Goal: Task Accomplishment & Management: Complete application form

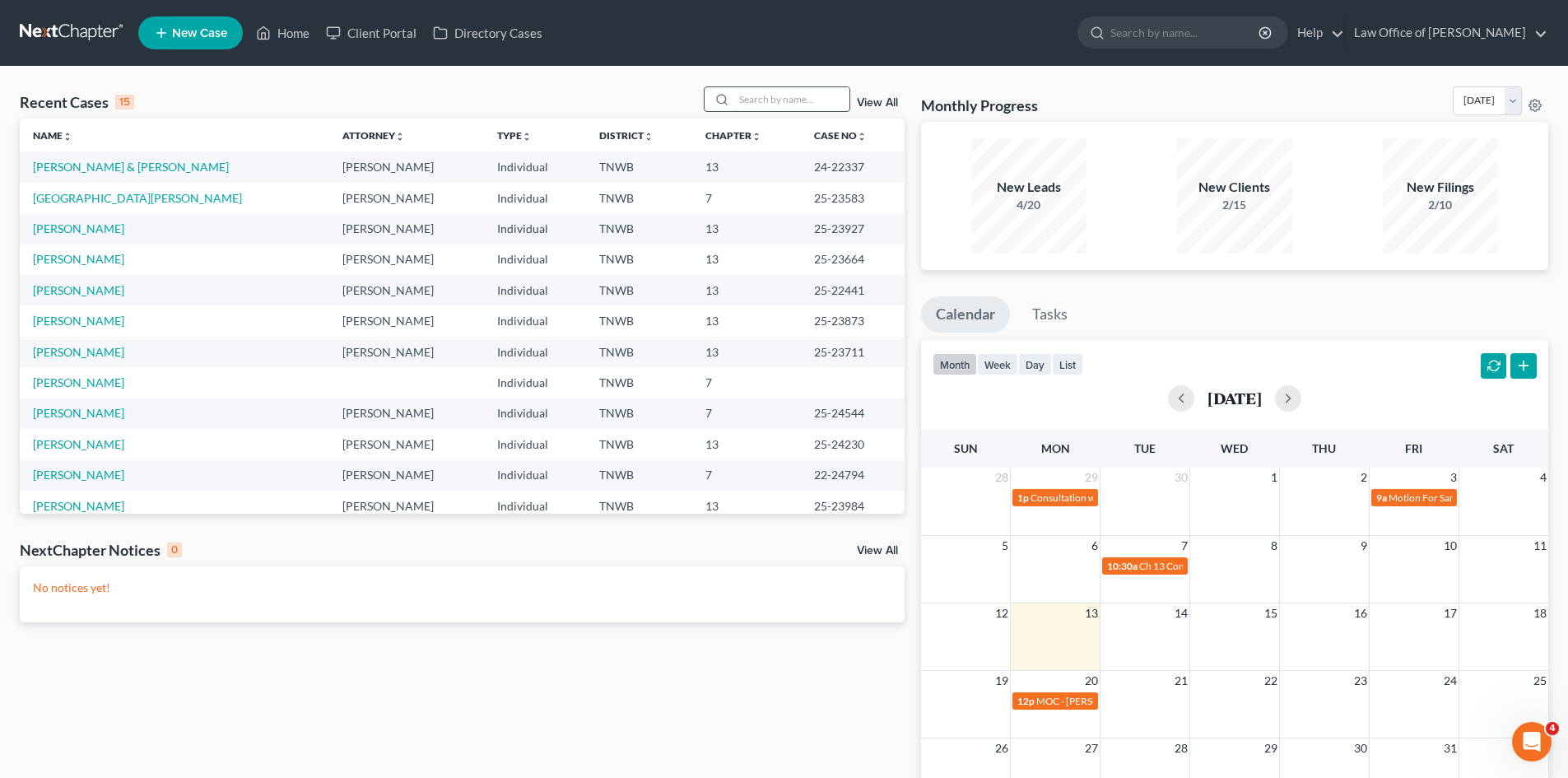
click at [809, 99] on input "search" at bounding box center [792, 99] width 116 height 24
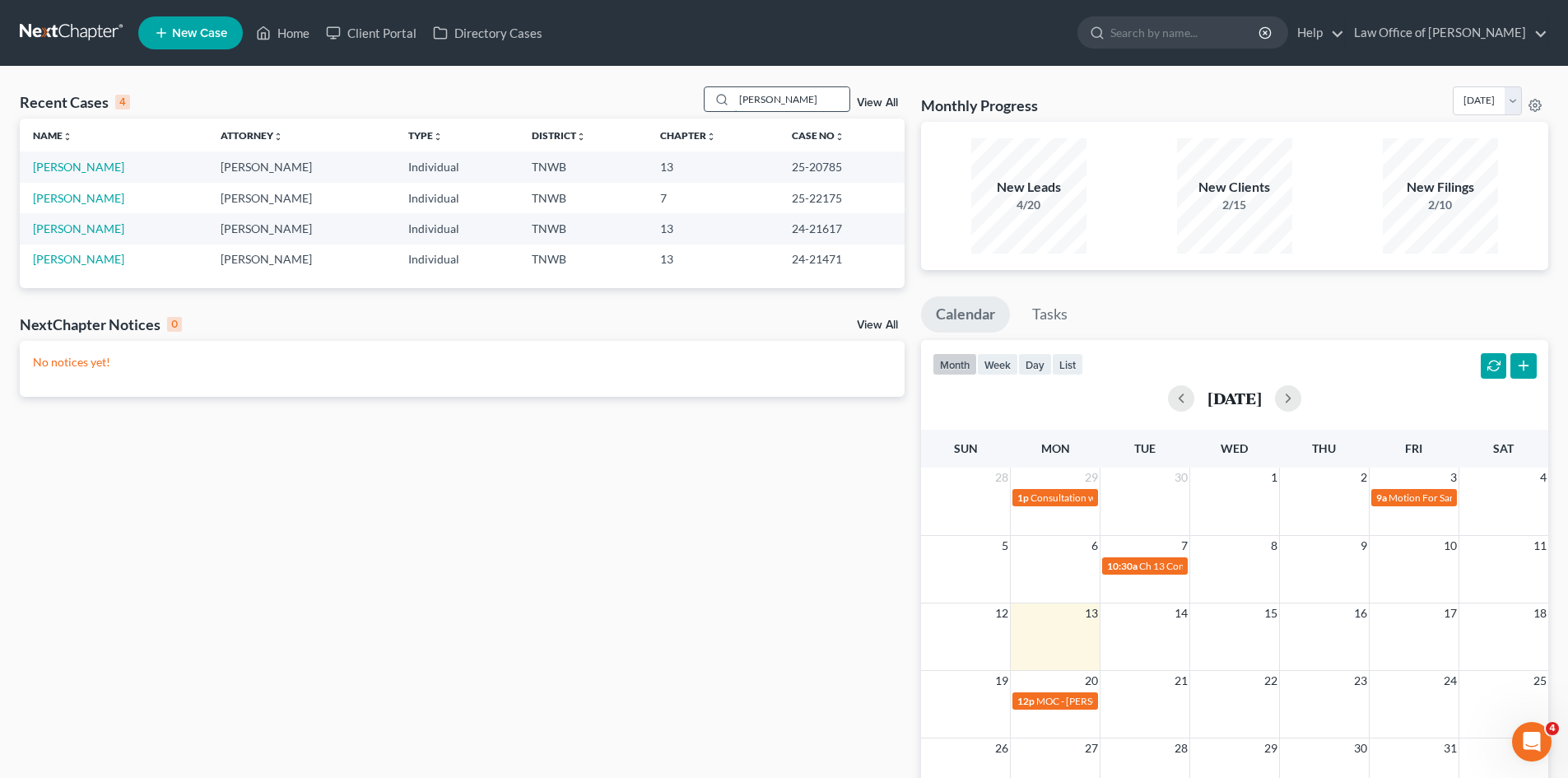
type input "[PERSON_NAME]"
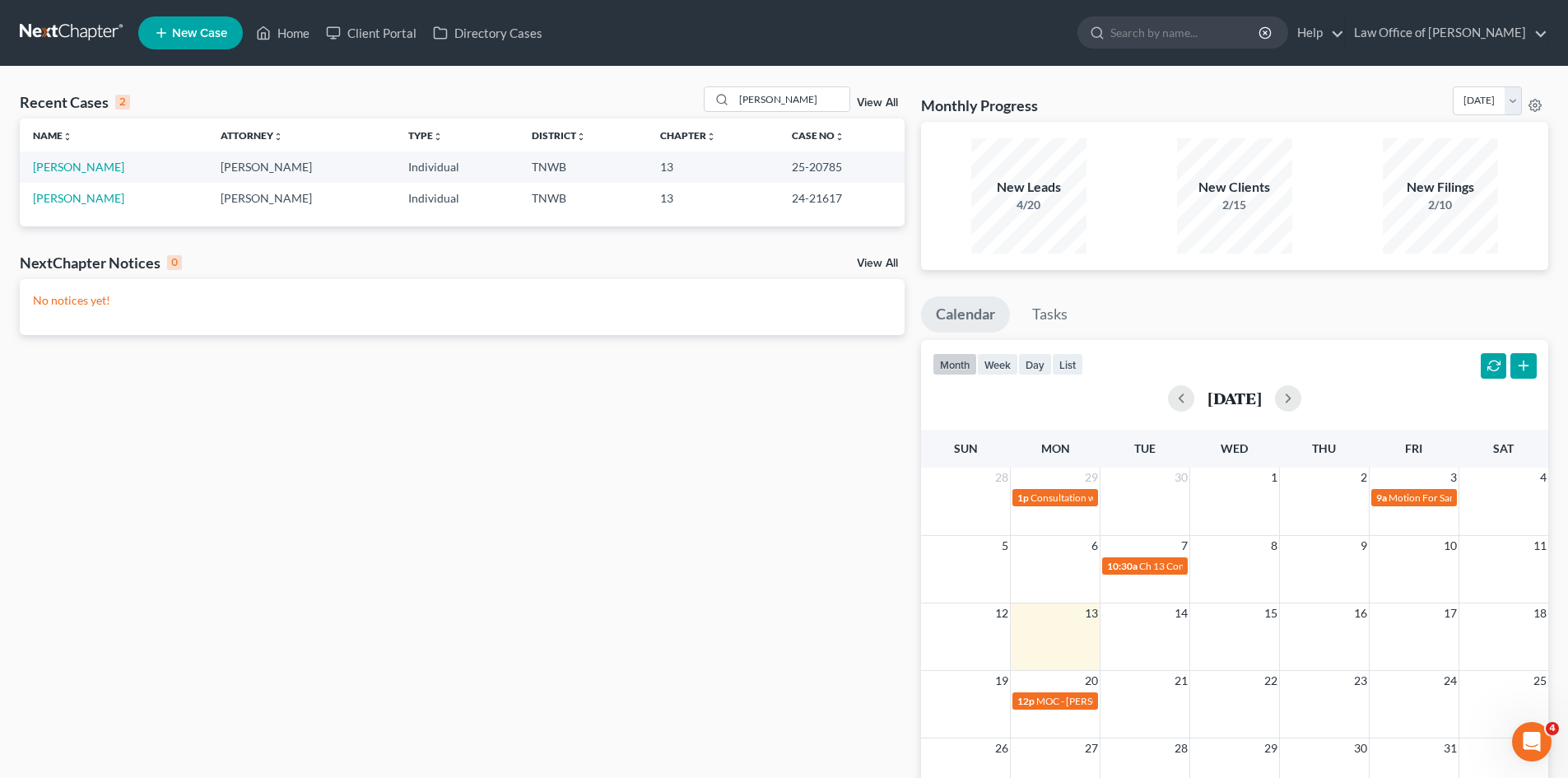
drag, startPoint x: 806, startPoint y: 171, endPoint x: 769, endPoint y: 168, distance: 37.1
click at [805, 171] on td "25-20785" at bounding box center [842, 166] width 126 height 31
click at [123, 165] on td "[PERSON_NAME]" at bounding box center [113, 166] width 188 height 31
click at [106, 166] on link "[PERSON_NAME]" at bounding box center [79, 166] width 92 height 14
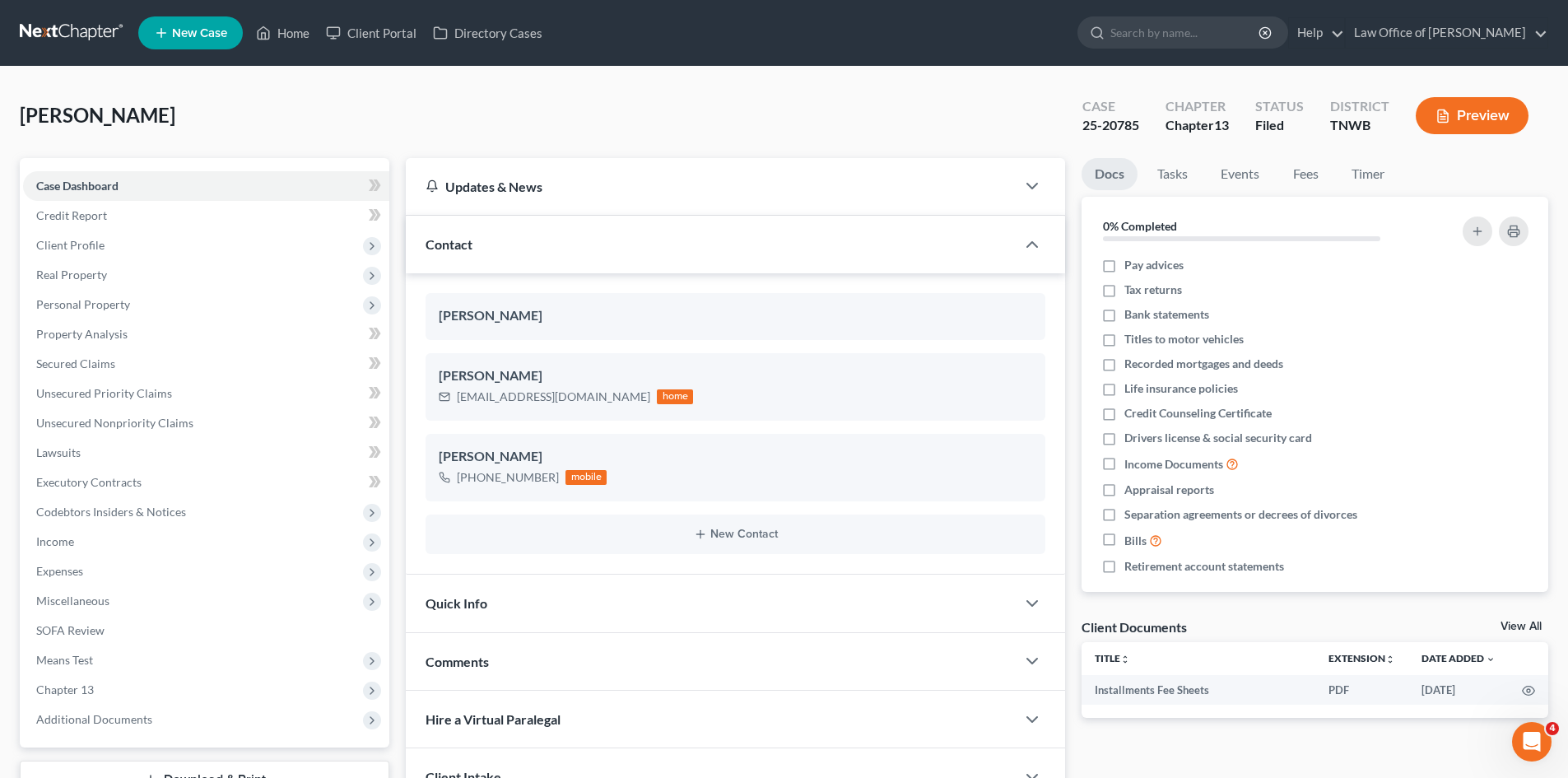
scroll to position [42, 0]
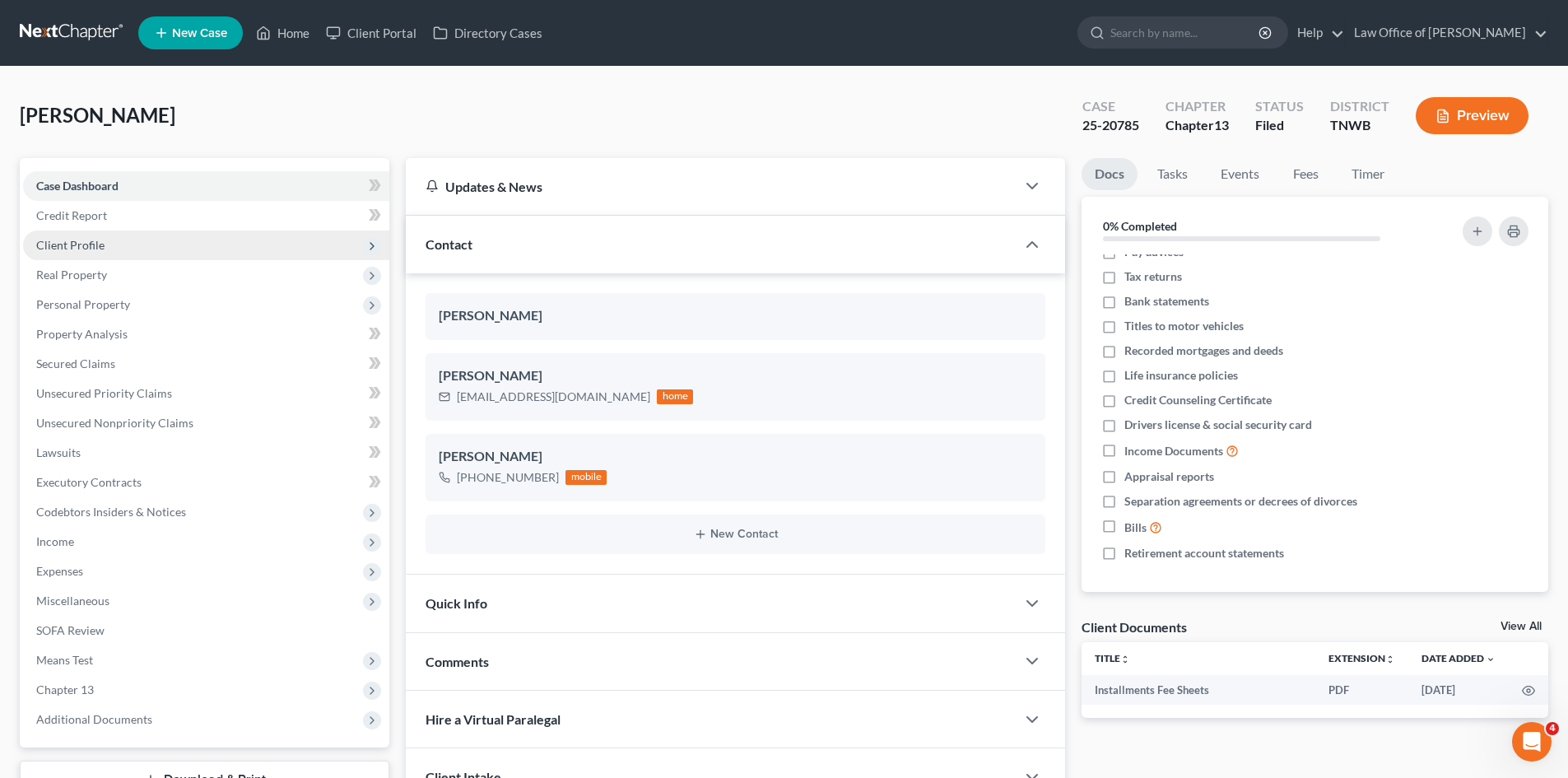
click at [87, 247] on span "Client Profile" at bounding box center [71, 245] width 68 height 14
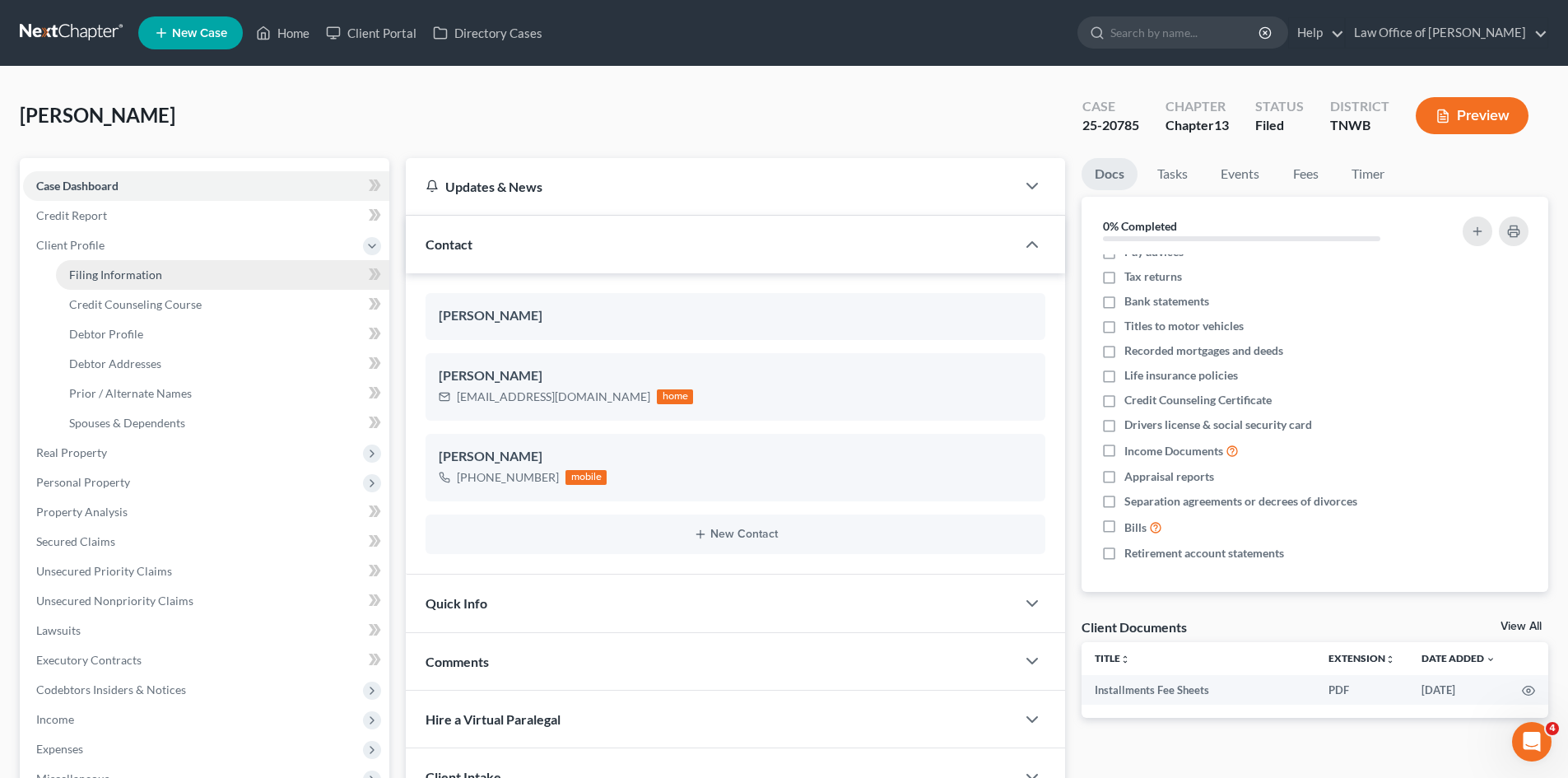
click at [111, 279] on span "Filing Information" at bounding box center [115, 274] width 93 height 14
select select "1"
select select "0"
select select "3"
select select "76"
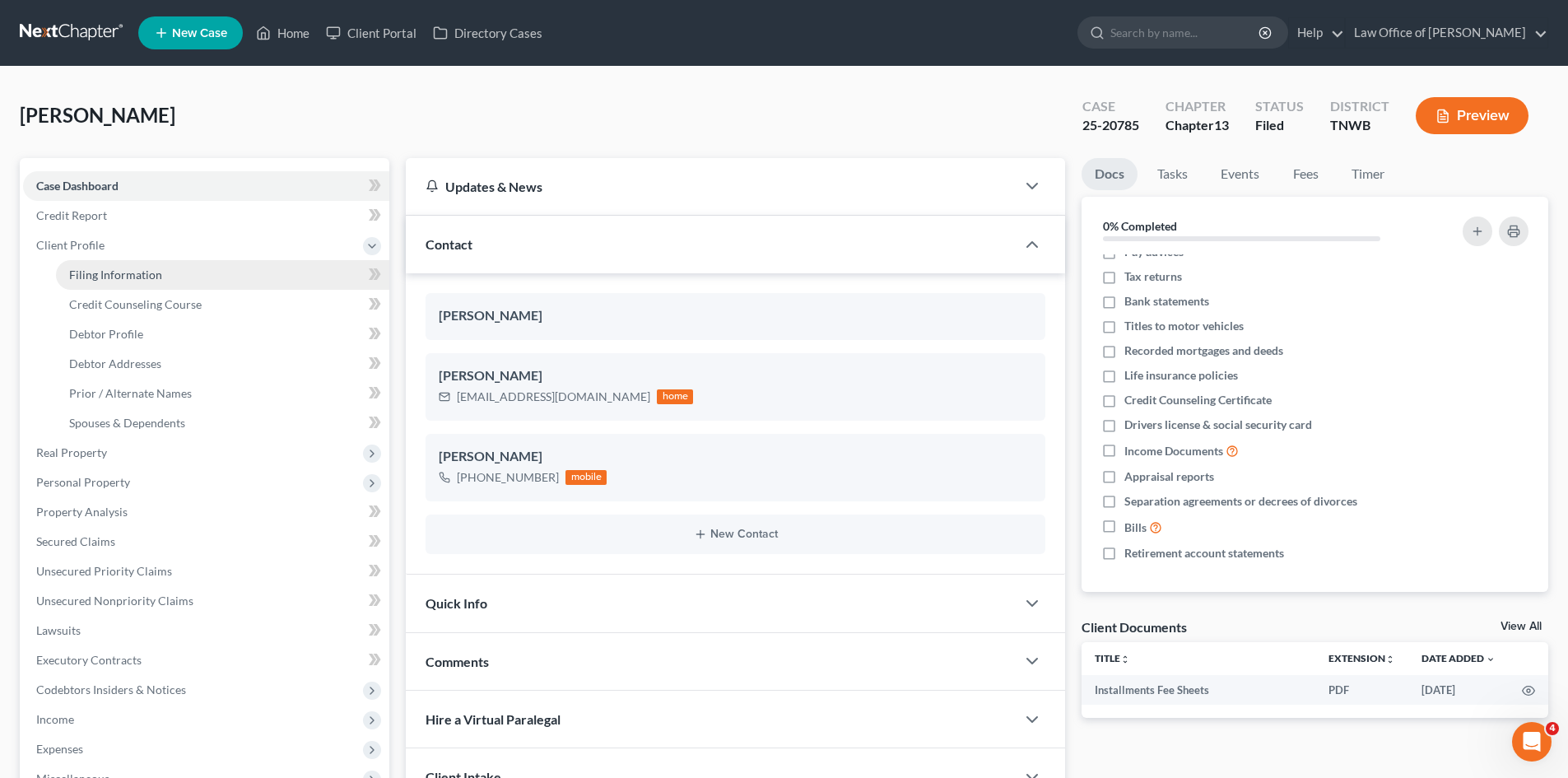
select select "0"
select select "44"
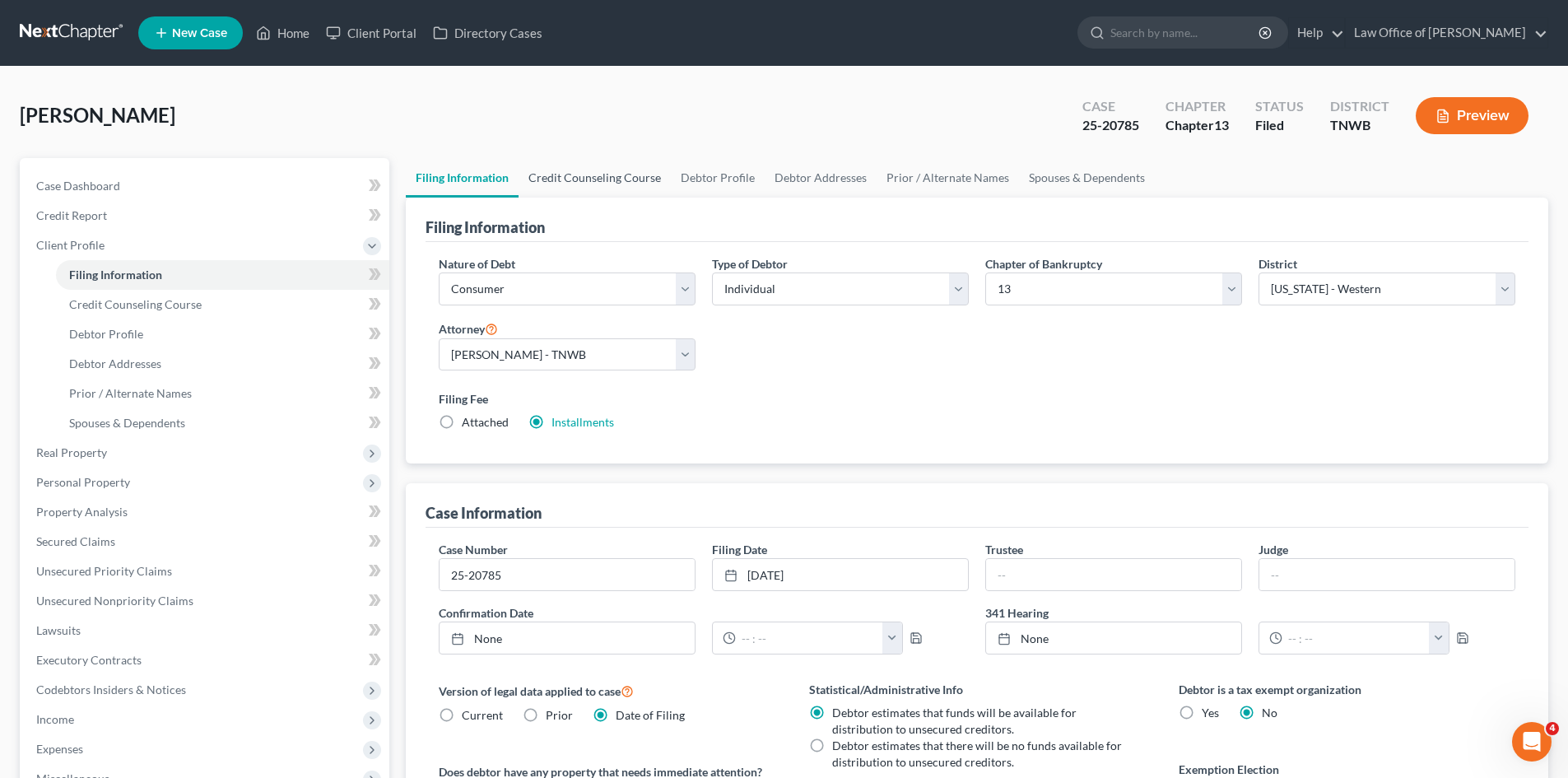
click at [594, 172] on link "Credit Counseling Course" at bounding box center [594, 178] width 152 height 40
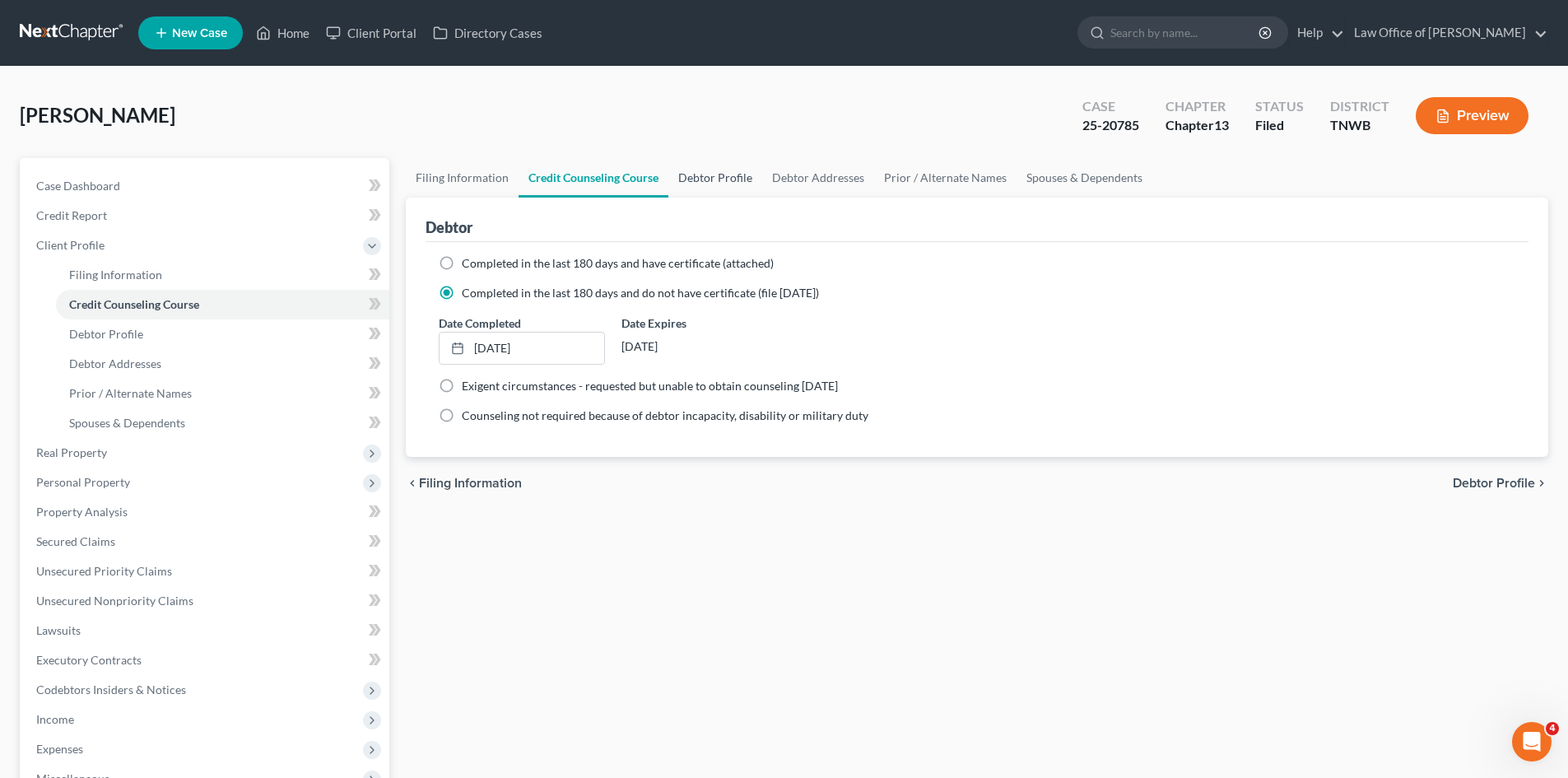
click at [736, 172] on link "Debtor Profile" at bounding box center [715, 178] width 93 height 40
select select "0"
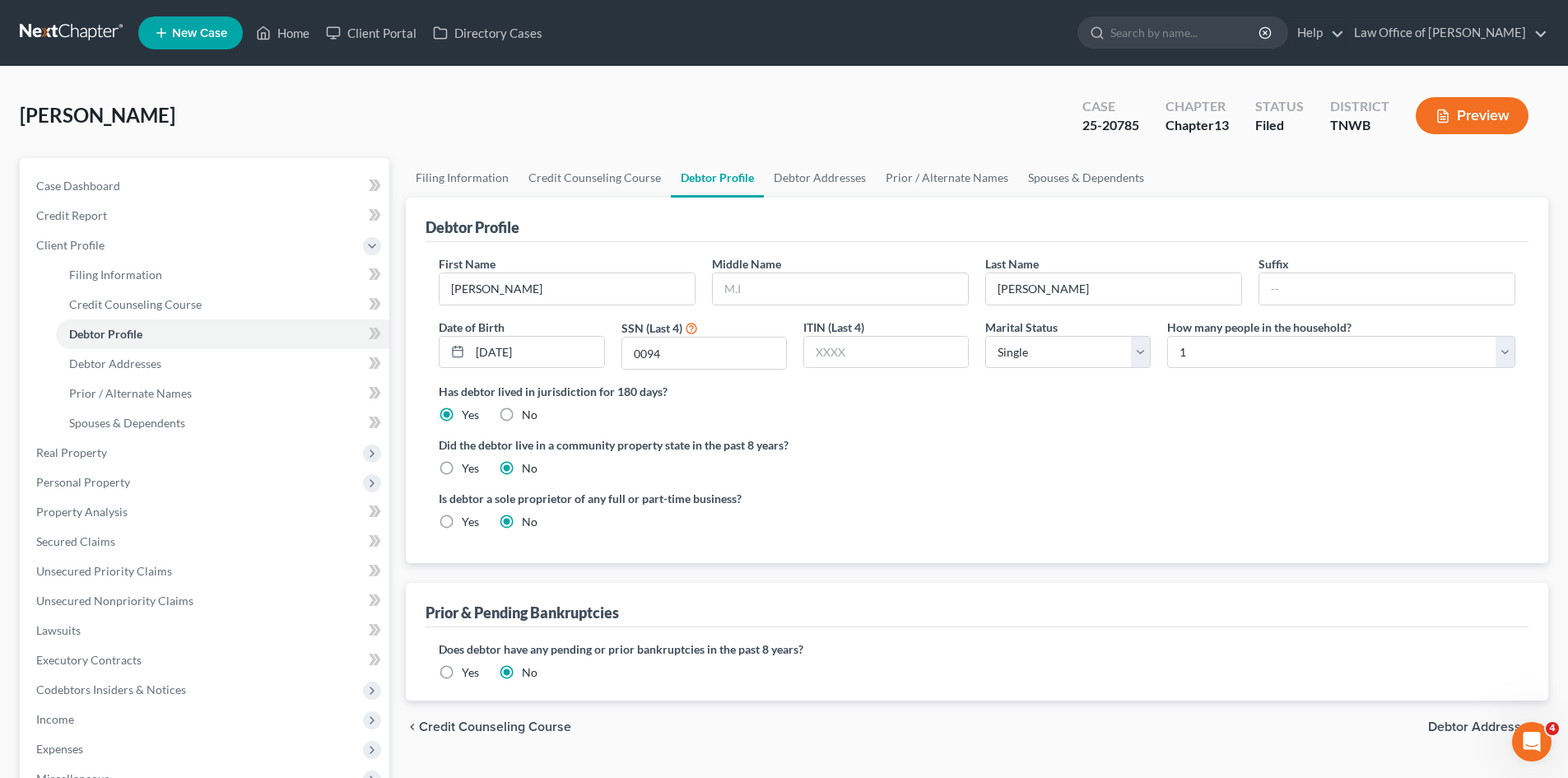
click at [558, 134] on div "[PERSON_NAME] Upgraded Case 25-20785 Chapter Chapter 13 Status Filed District […" at bounding box center [783, 122] width 1528 height 71
click at [78, 222] on span "Credit Report" at bounding box center [71, 215] width 71 height 14
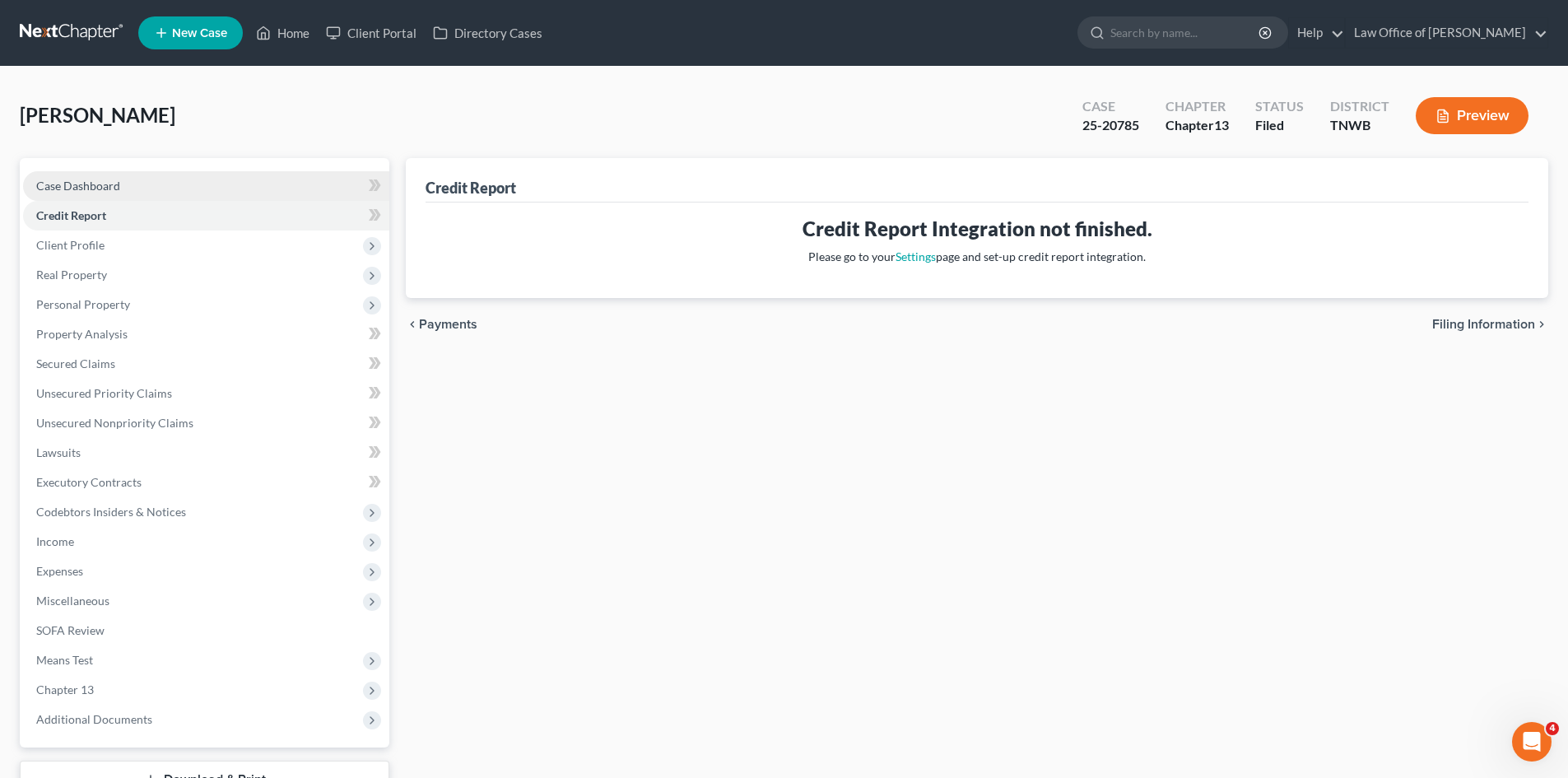
click at [61, 180] on span "Case Dashboard" at bounding box center [78, 185] width 84 height 14
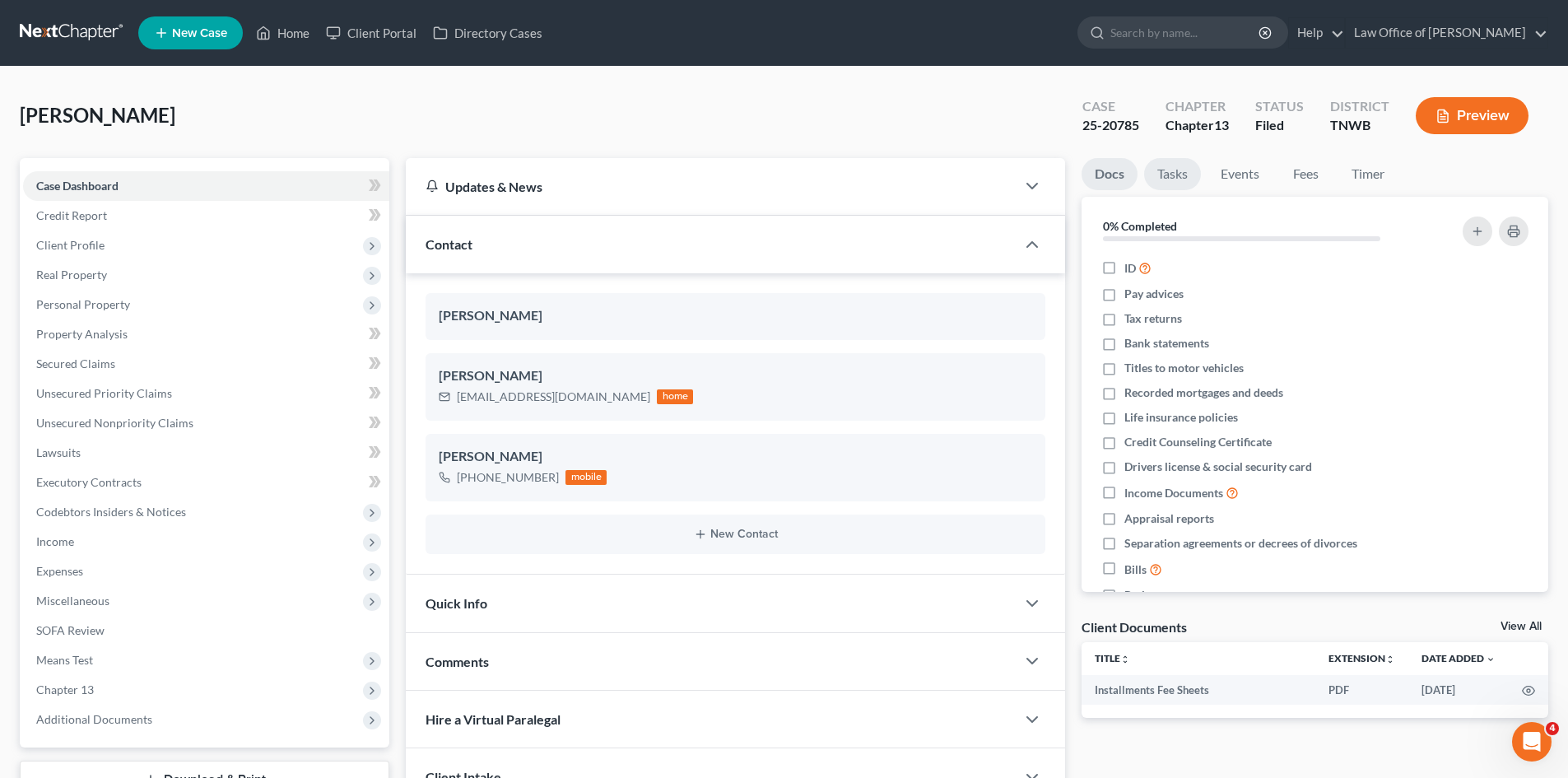
click at [1188, 171] on link "Tasks" at bounding box center [1172, 174] width 57 height 32
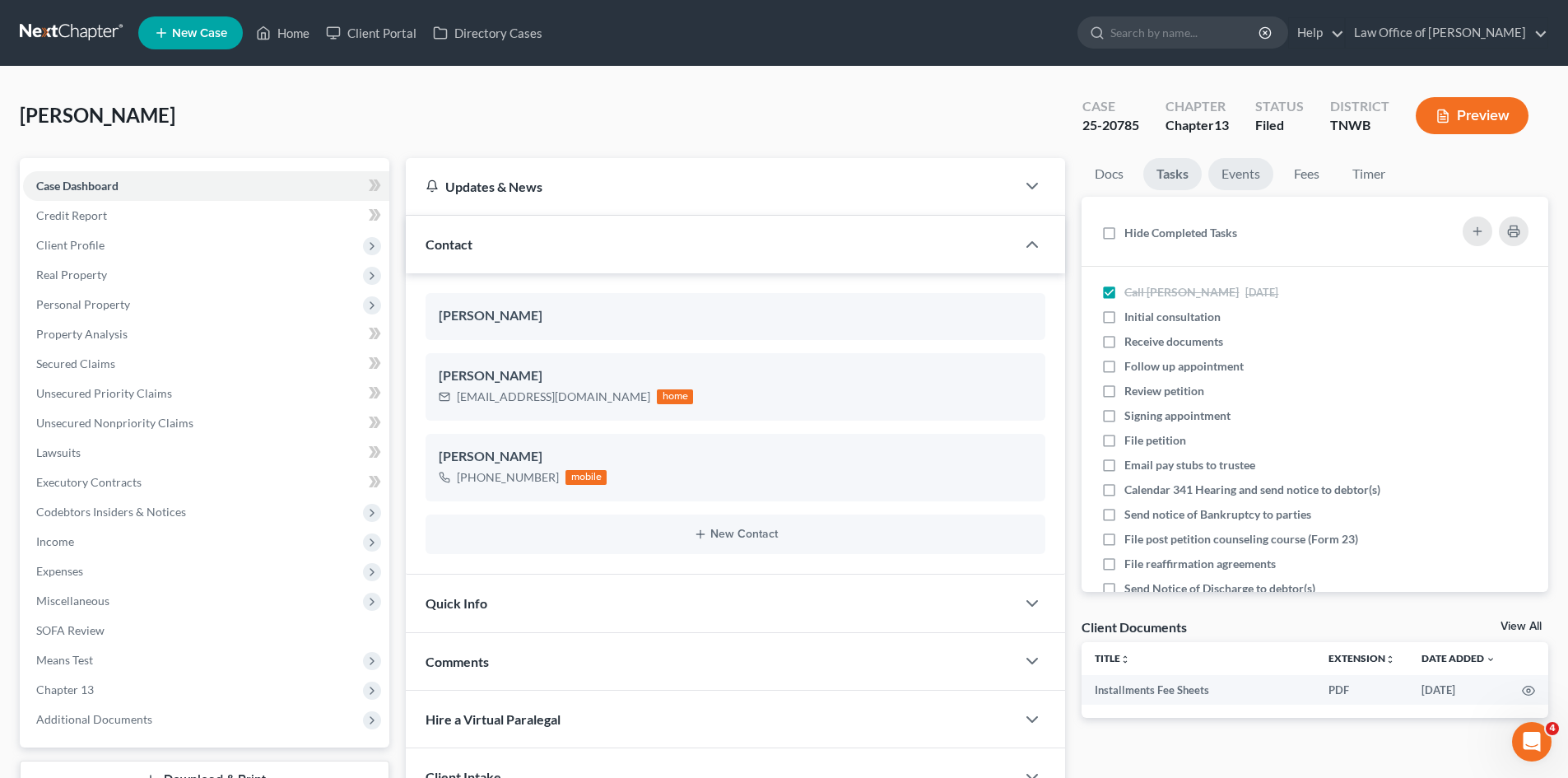
click at [1237, 167] on link "Events" at bounding box center [1240, 174] width 65 height 32
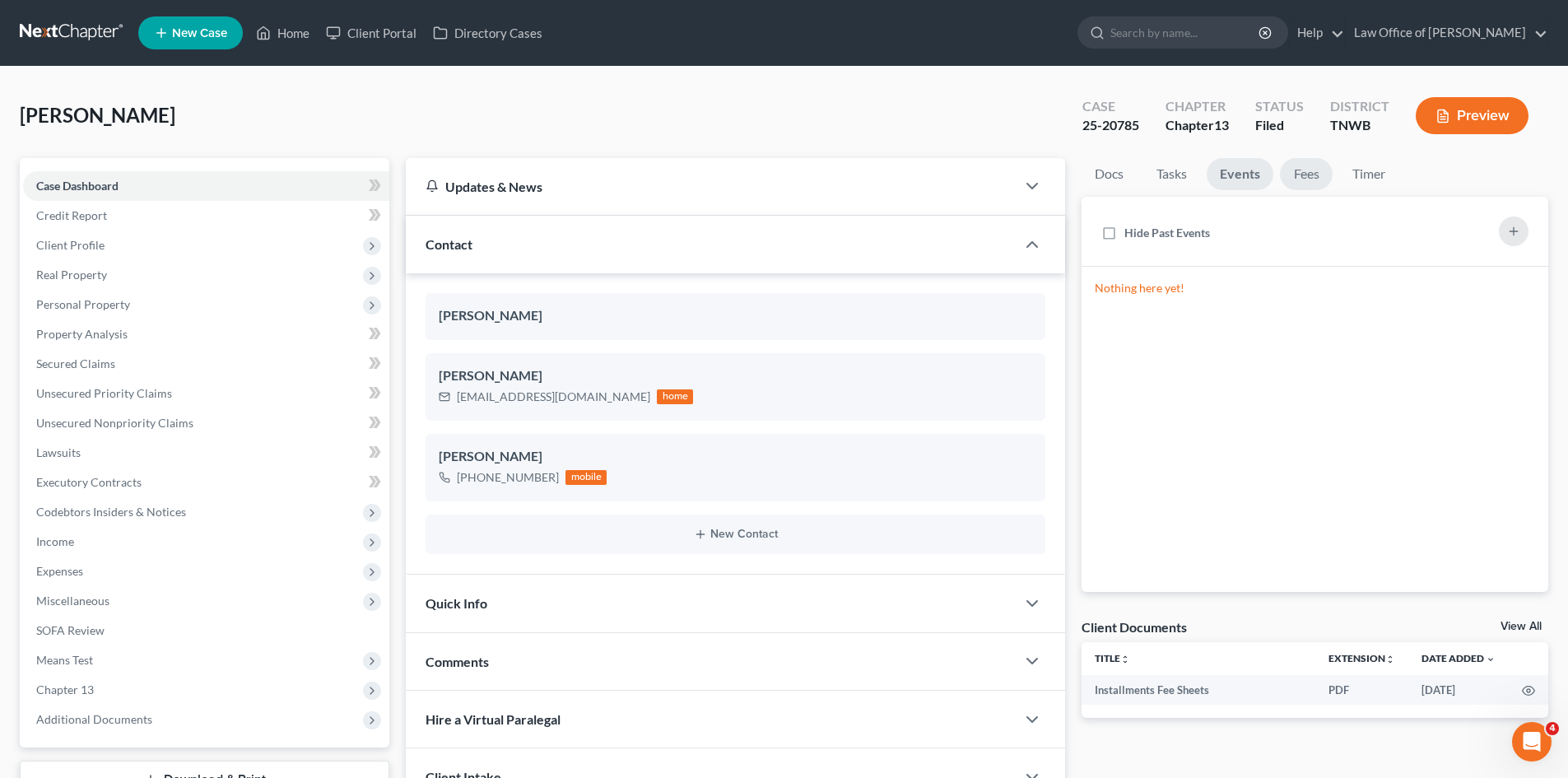
click at [1309, 171] on link "Fees" at bounding box center [1306, 174] width 53 height 32
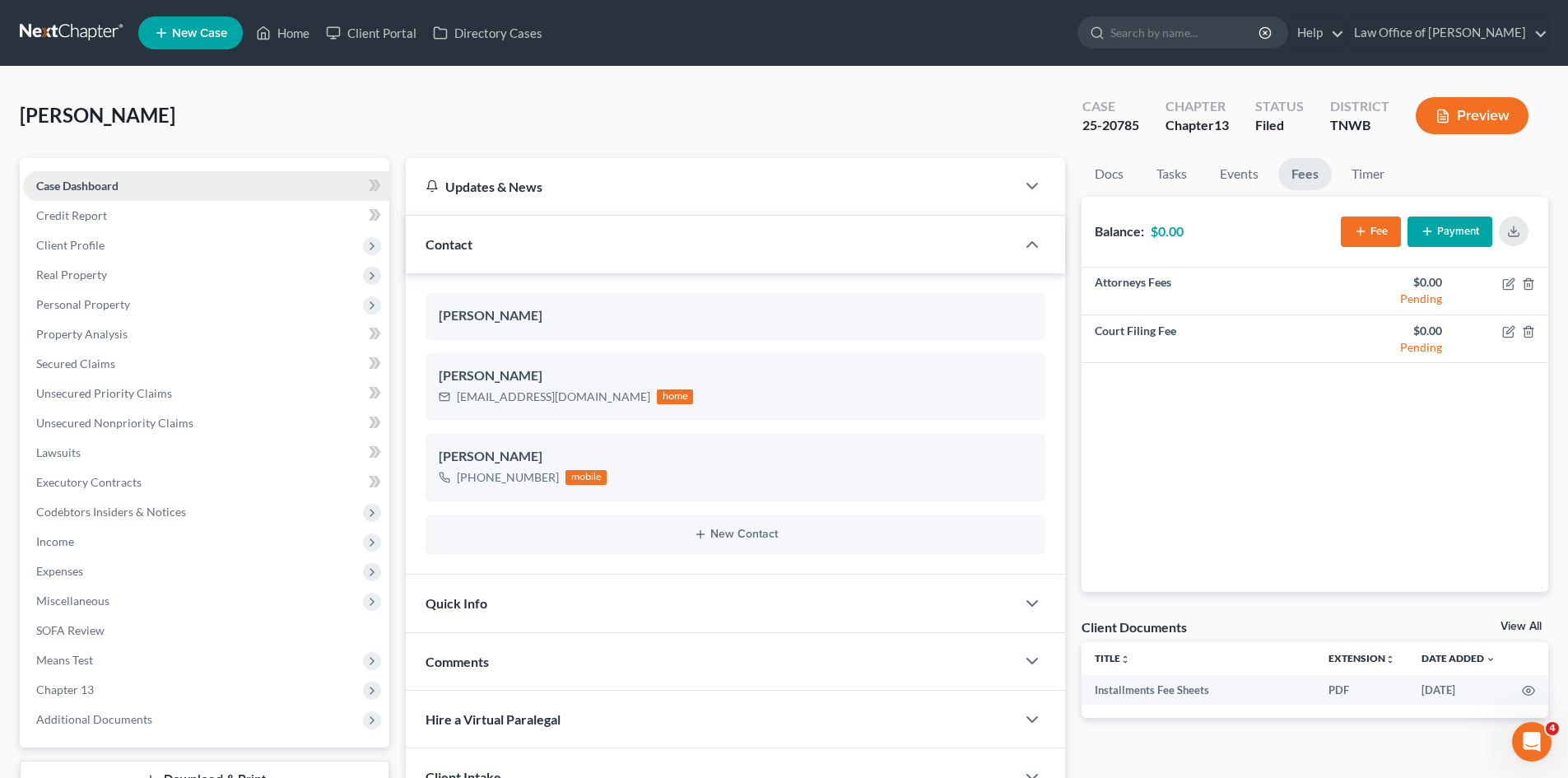
click at [203, 183] on link "Case Dashboard" at bounding box center [206, 186] width 366 height 30
click at [1022, 185] on icon "button" at bounding box center [1031, 185] width 20 height 20
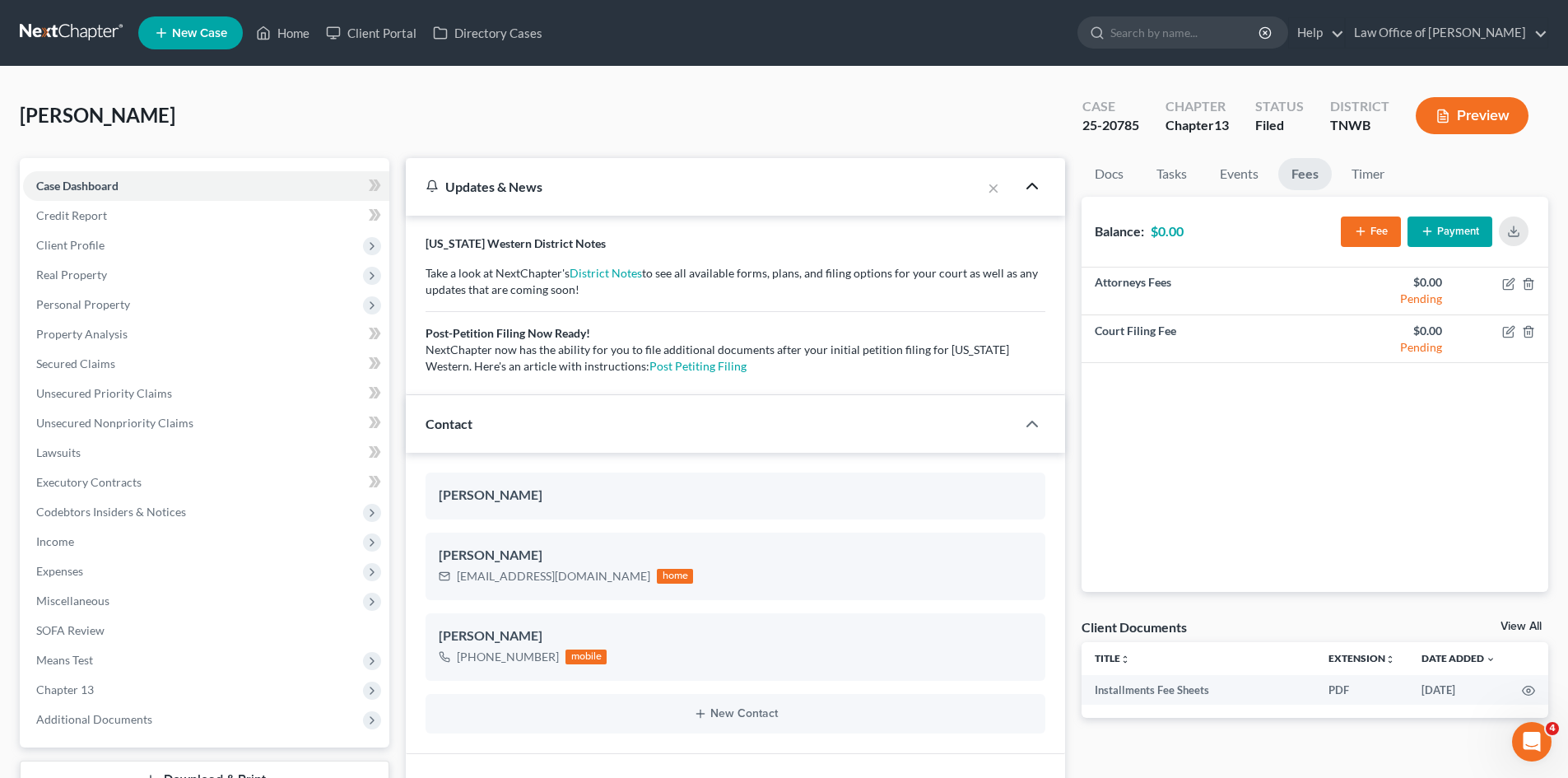
click at [1022, 189] on icon "button" at bounding box center [1031, 185] width 20 height 20
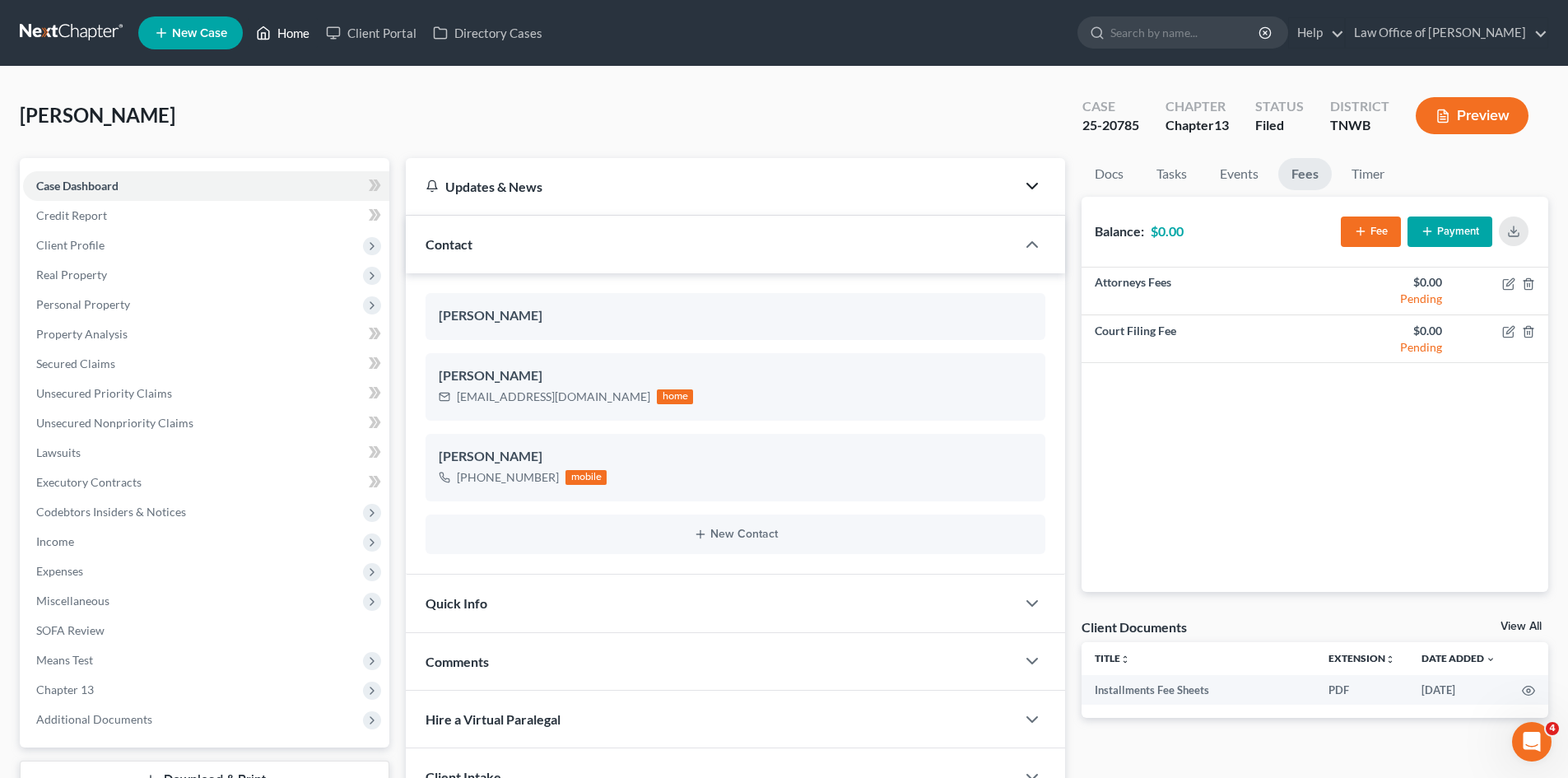
click at [279, 30] on link "Home" at bounding box center [283, 32] width 70 height 30
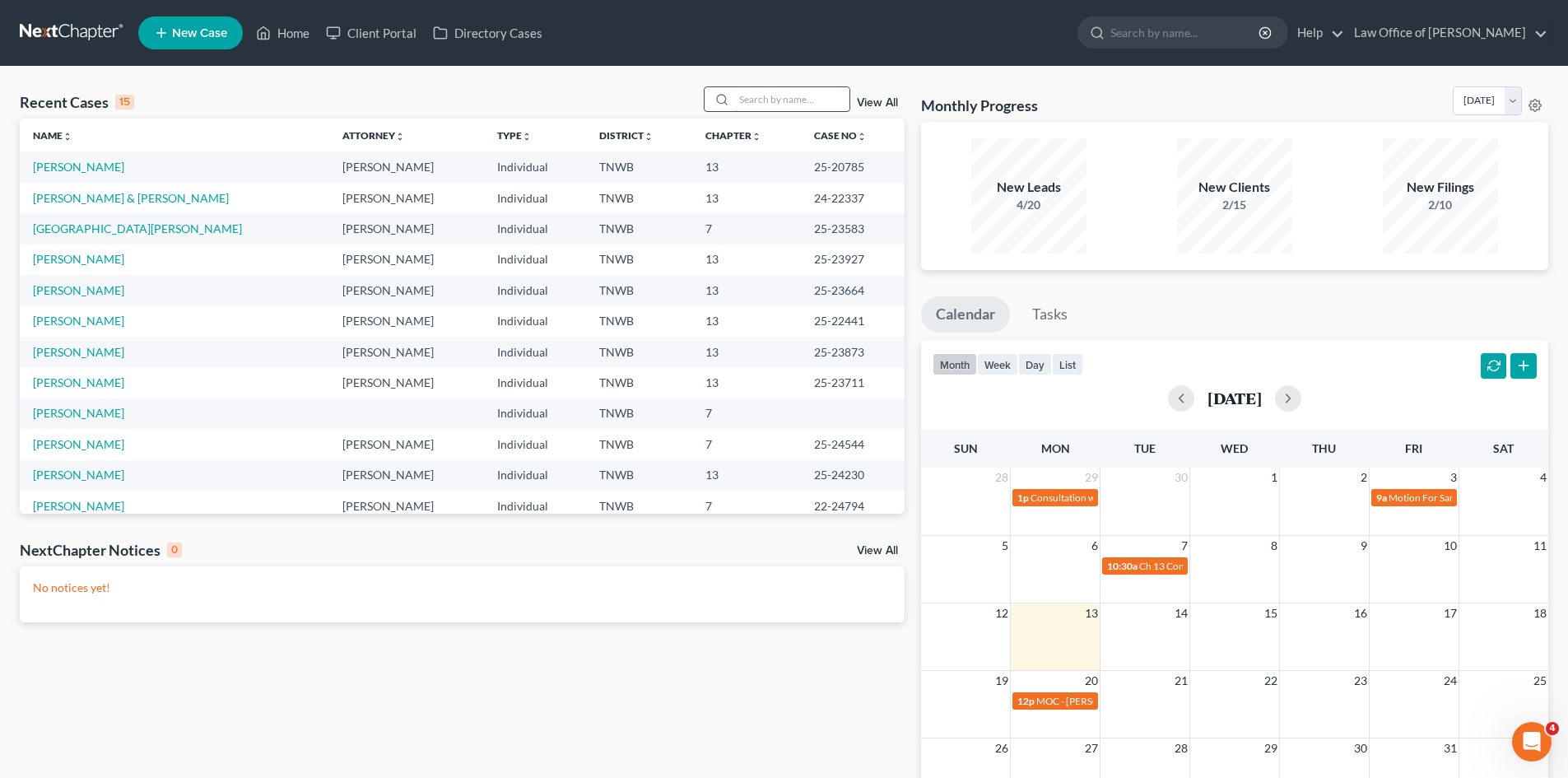
click at [776, 94] on input "search" at bounding box center [792, 99] width 116 height 24
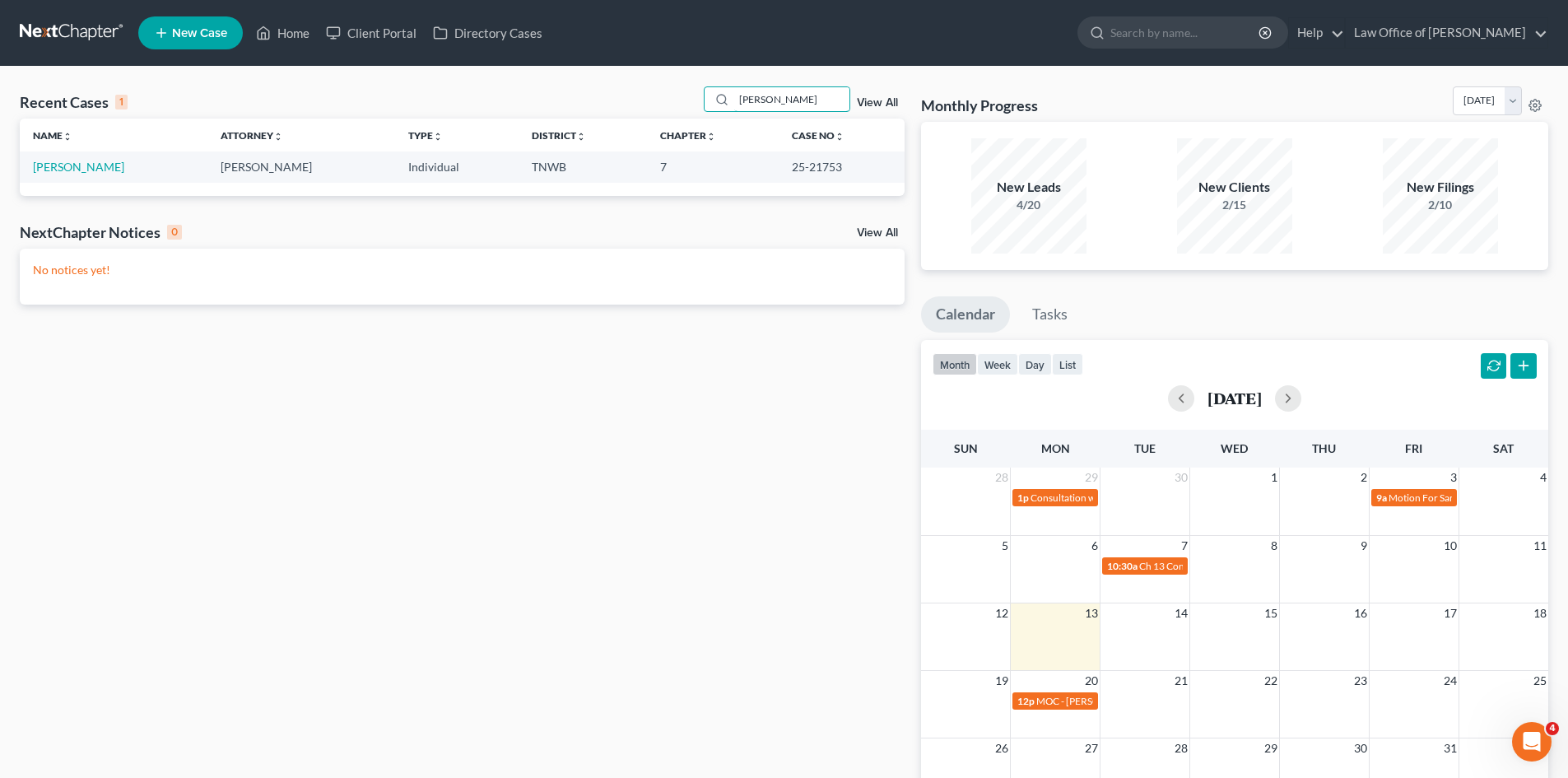
type input "[PERSON_NAME]"
click at [81, 172] on link "[PERSON_NAME]" at bounding box center [79, 166] width 92 height 14
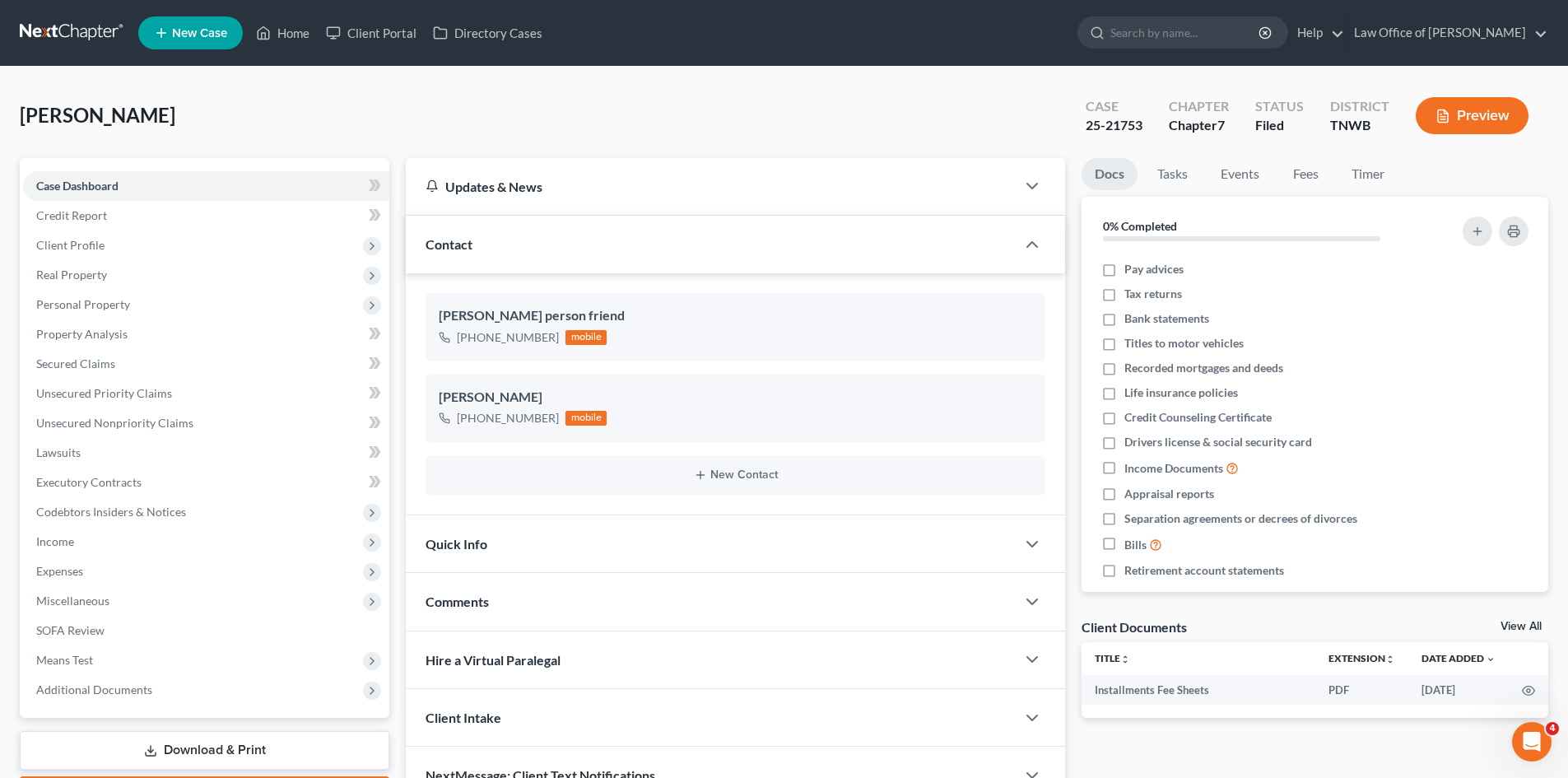
scroll to position [42, 0]
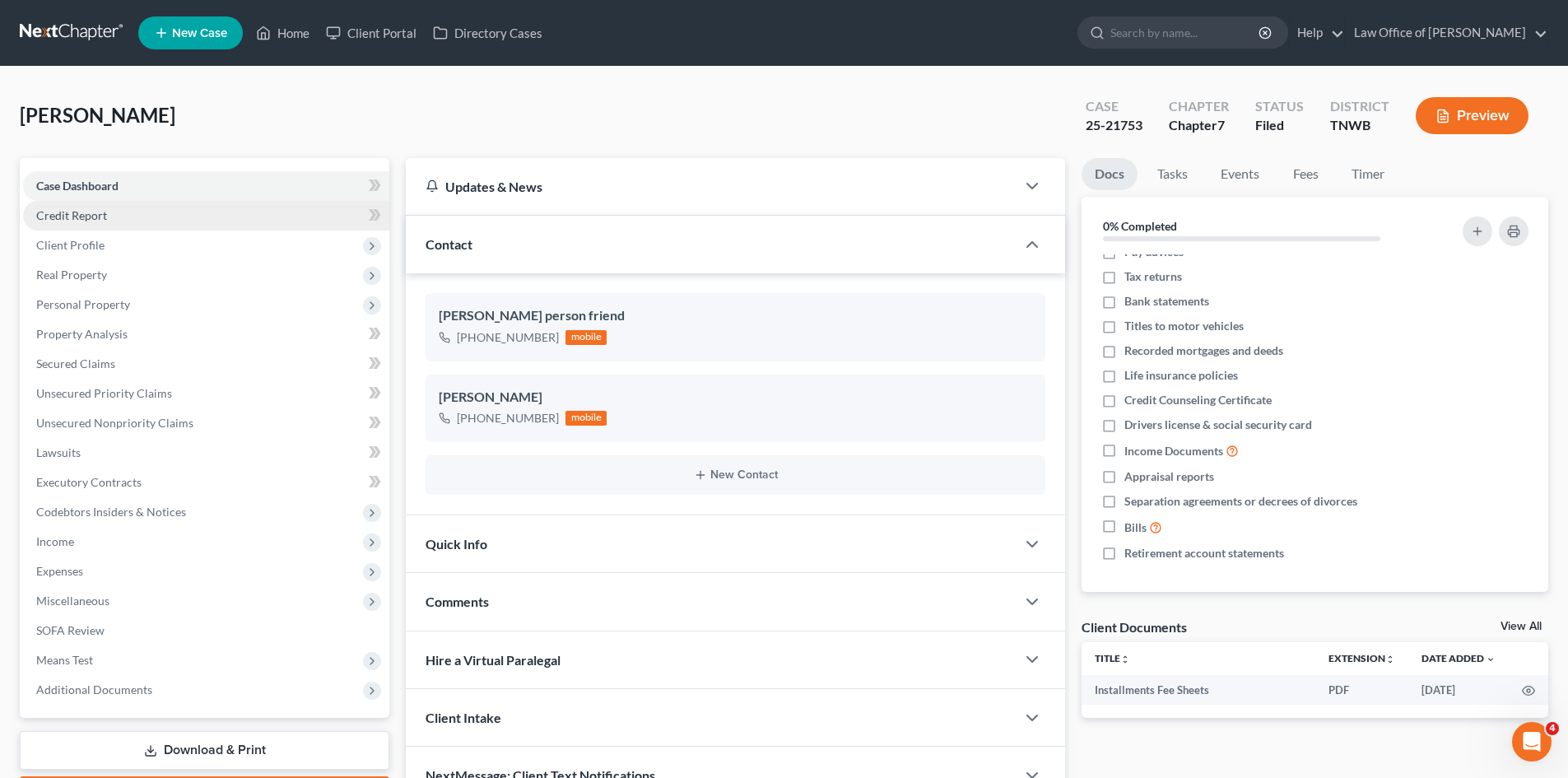
click at [300, 221] on link "Credit Report" at bounding box center [206, 215] width 366 height 30
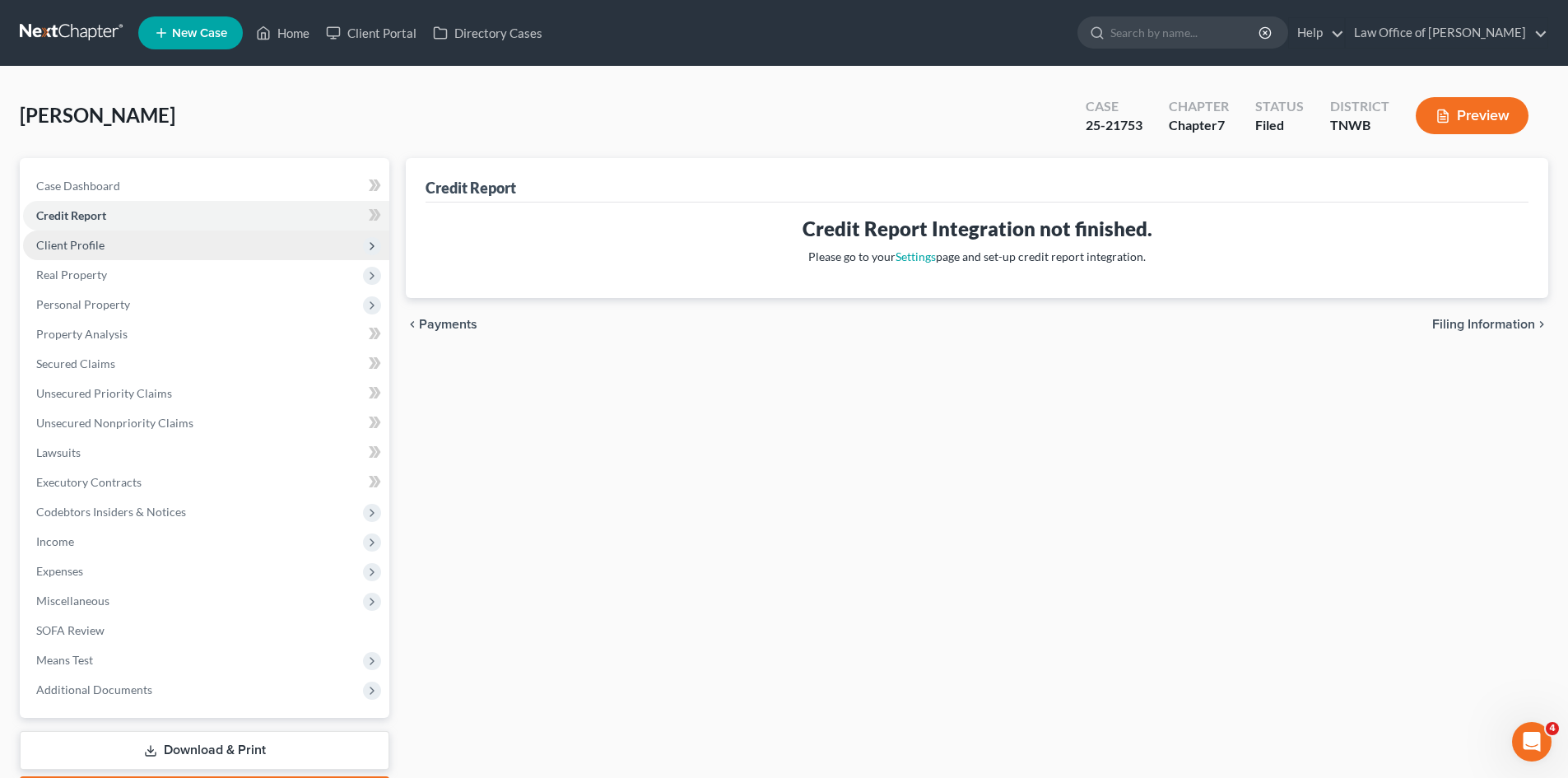
click at [74, 236] on span "Client Profile" at bounding box center [206, 245] width 366 height 30
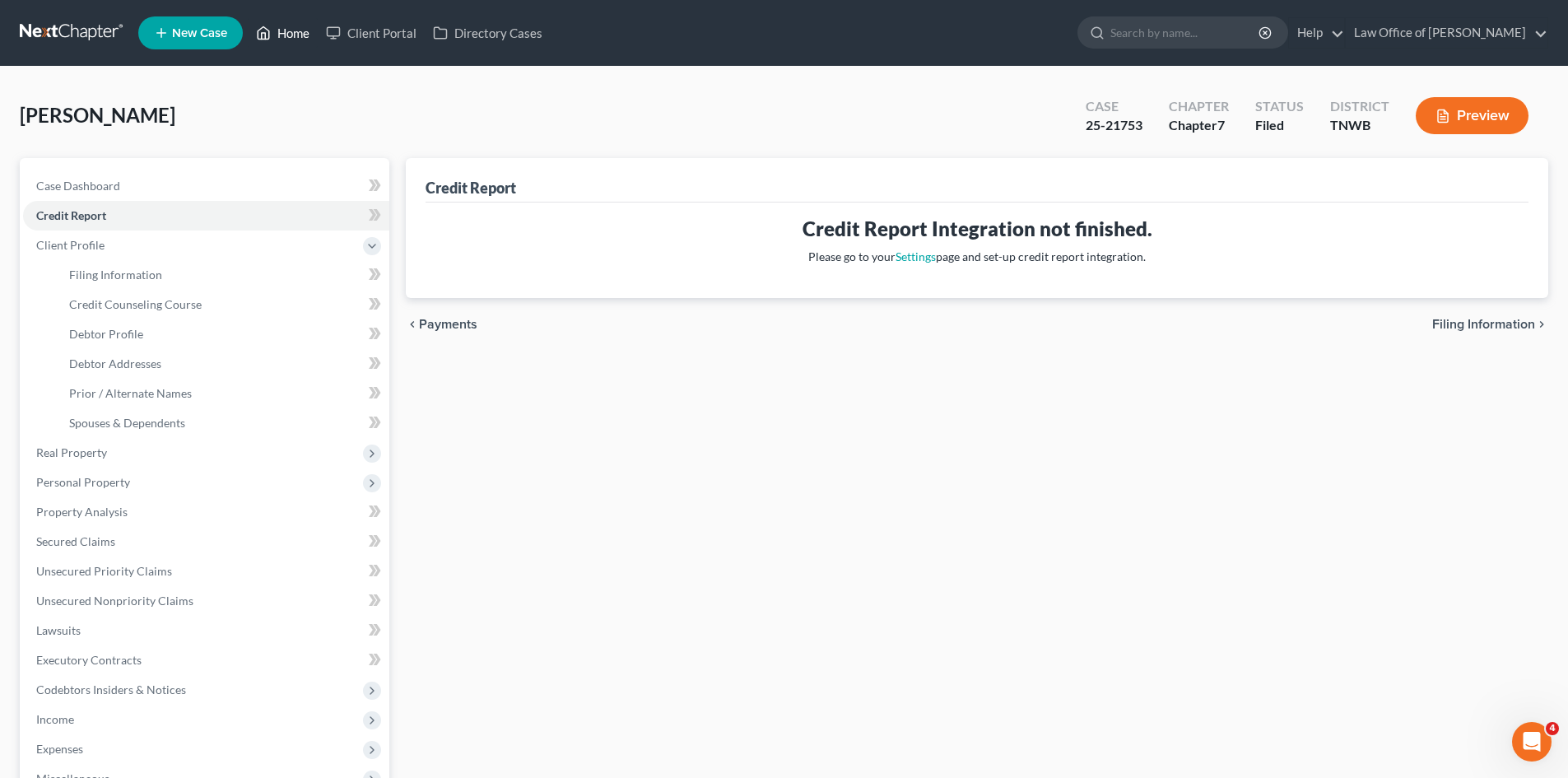
click at [293, 29] on link "Home" at bounding box center [283, 32] width 70 height 30
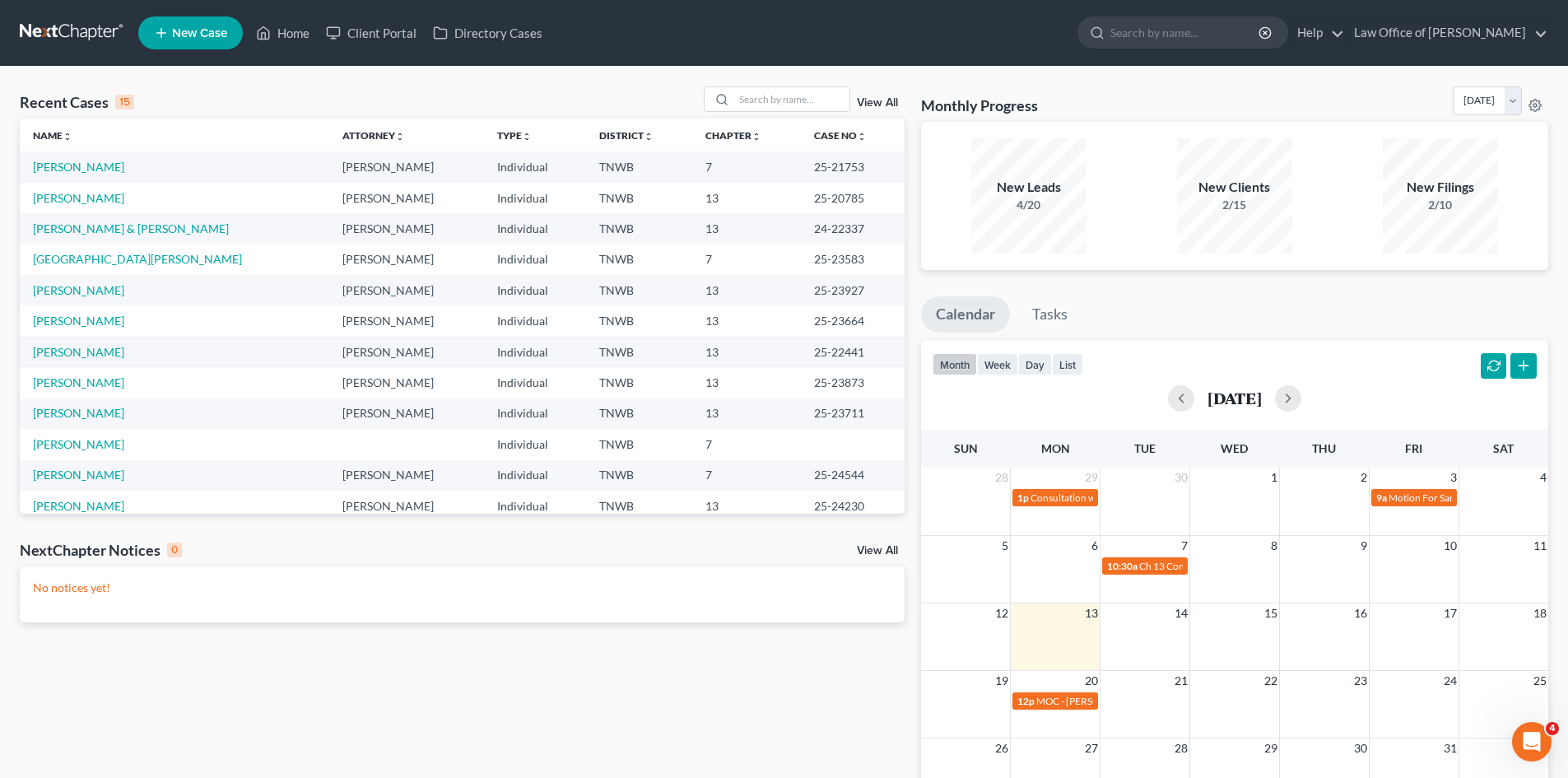
click at [93, 174] on td "[PERSON_NAME]" at bounding box center [174, 166] width 309 height 31
click at [91, 168] on link "[PERSON_NAME]" at bounding box center [79, 166] width 92 height 14
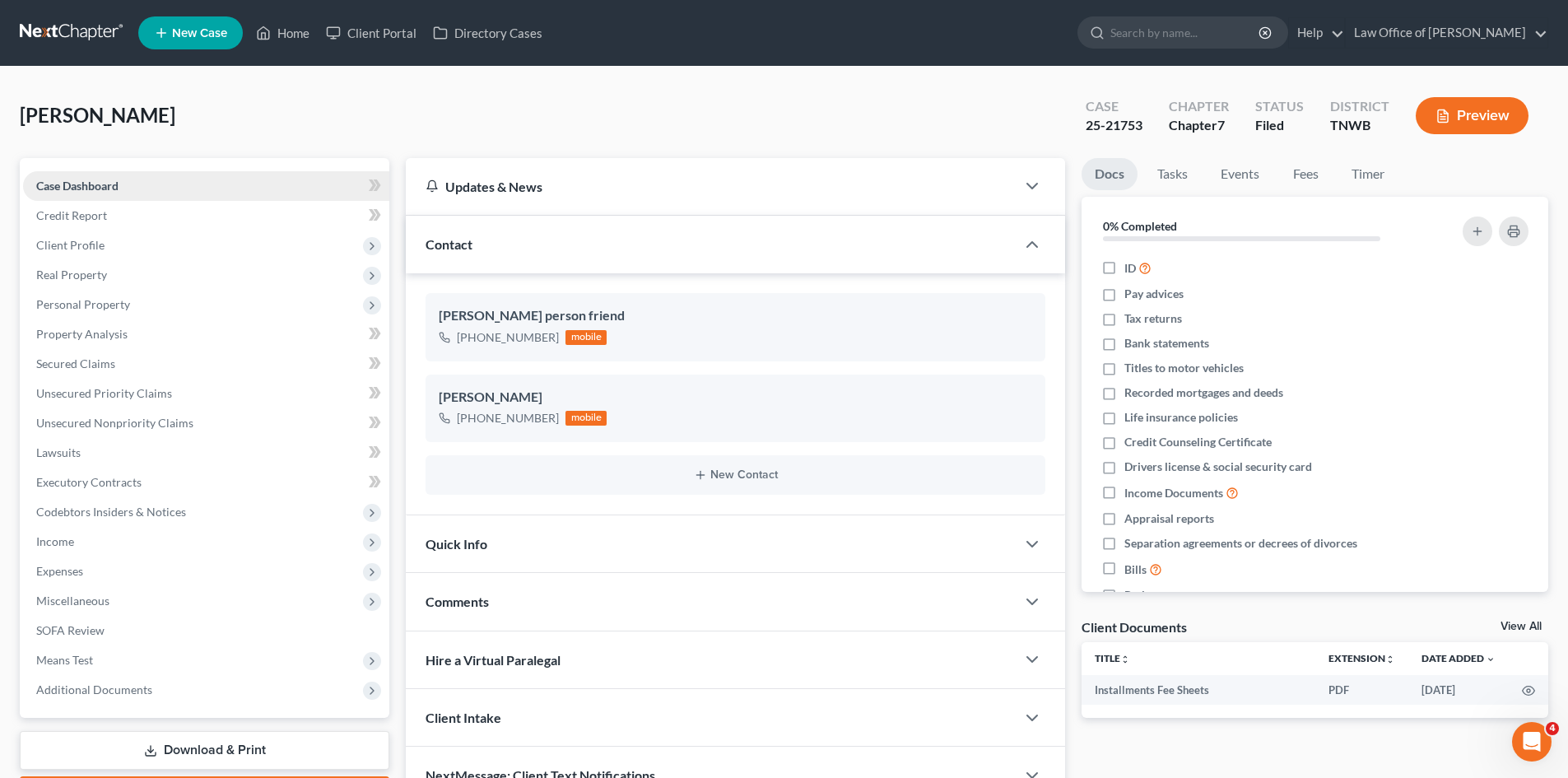
click at [93, 183] on span "Case Dashboard" at bounding box center [77, 185] width 82 height 14
click at [1032, 185] on icon "button" at bounding box center [1031, 185] width 20 height 20
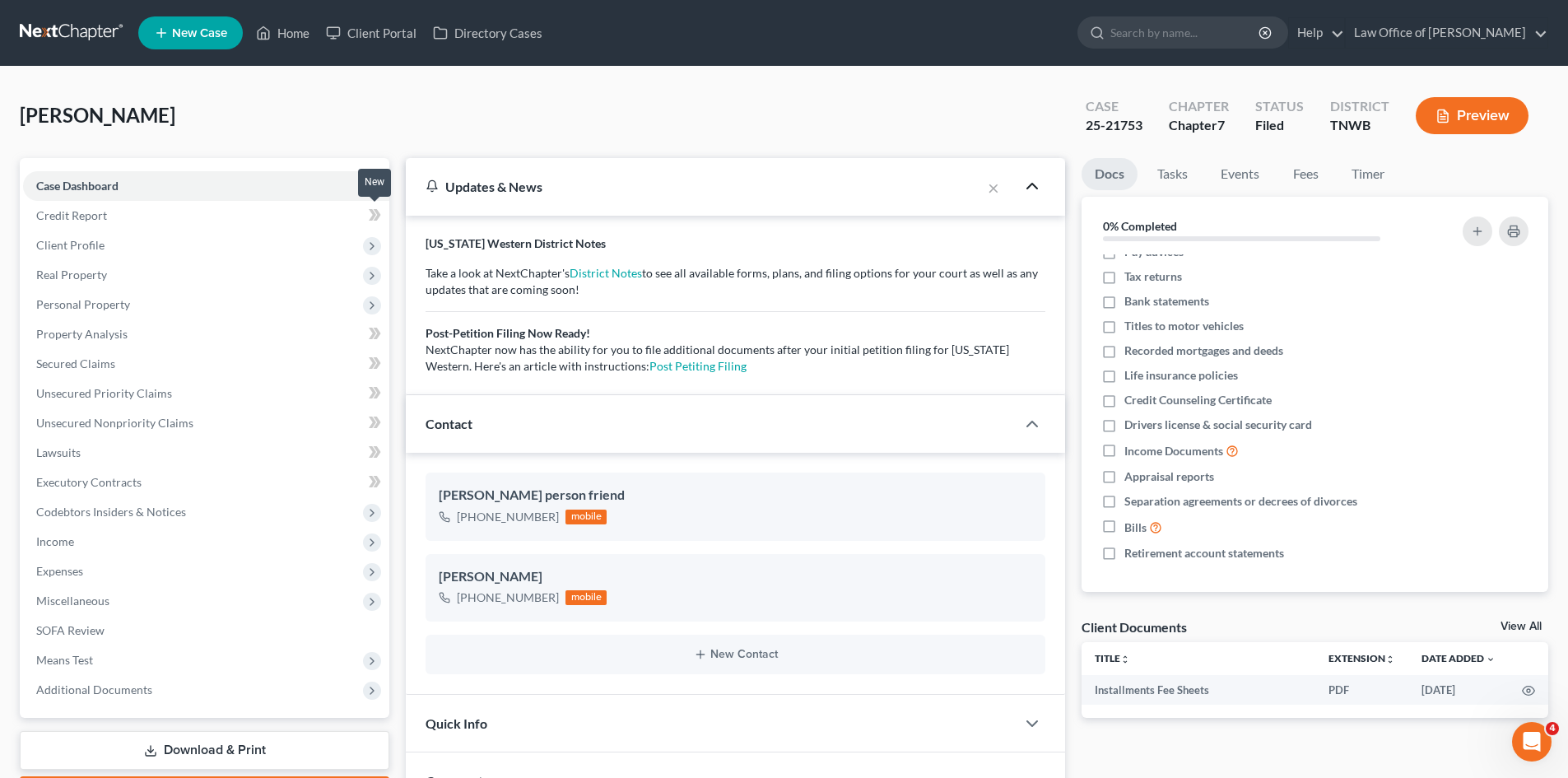
click at [364, 221] on span at bounding box center [375, 217] width 29 height 25
click at [84, 217] on span "Credit Report" at bounding box center [71, 215] width 71 height 14
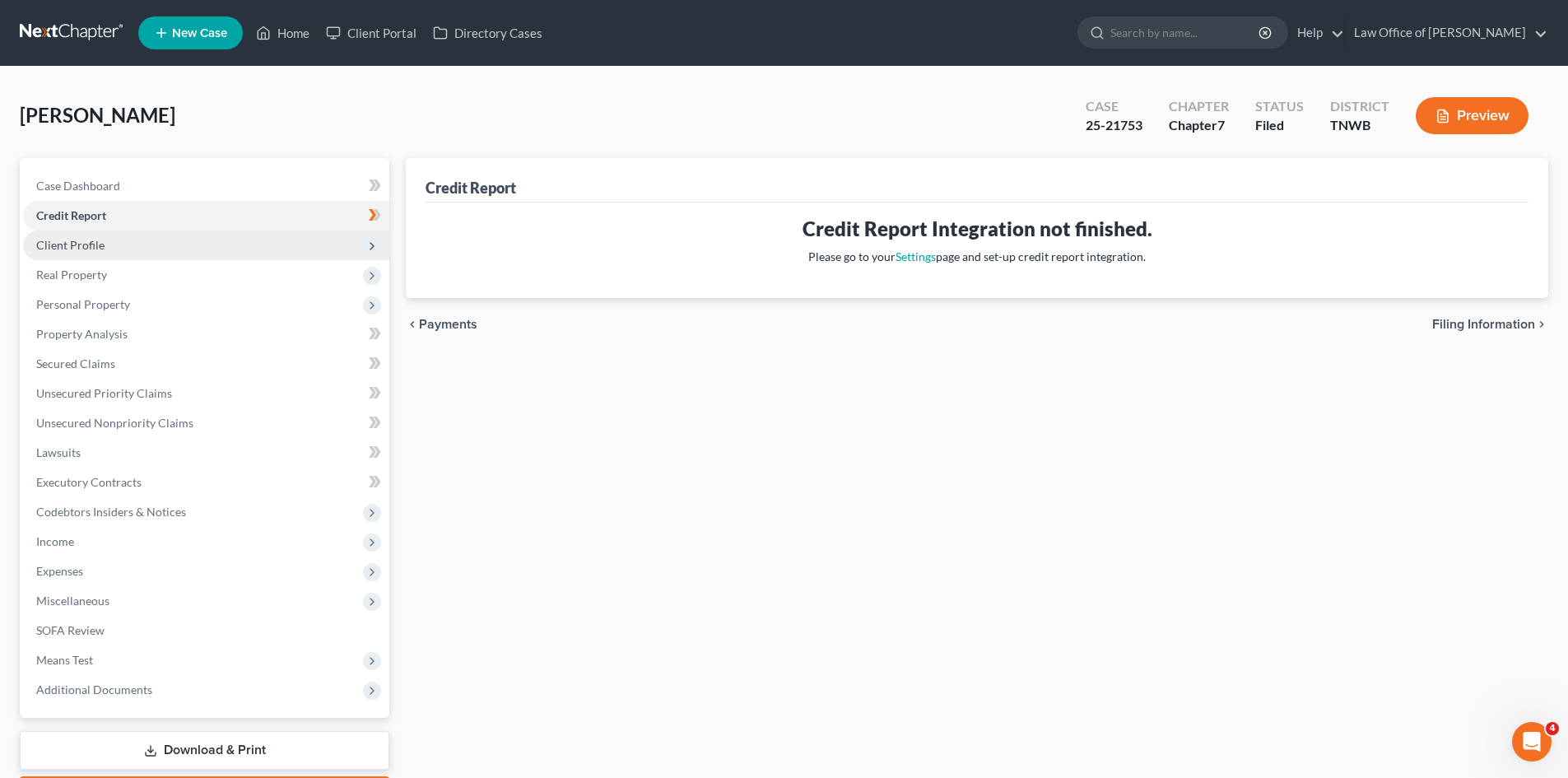
click at [189, 244] on span "Client Profile" at bounding box center [206, 245] width 366 height 30
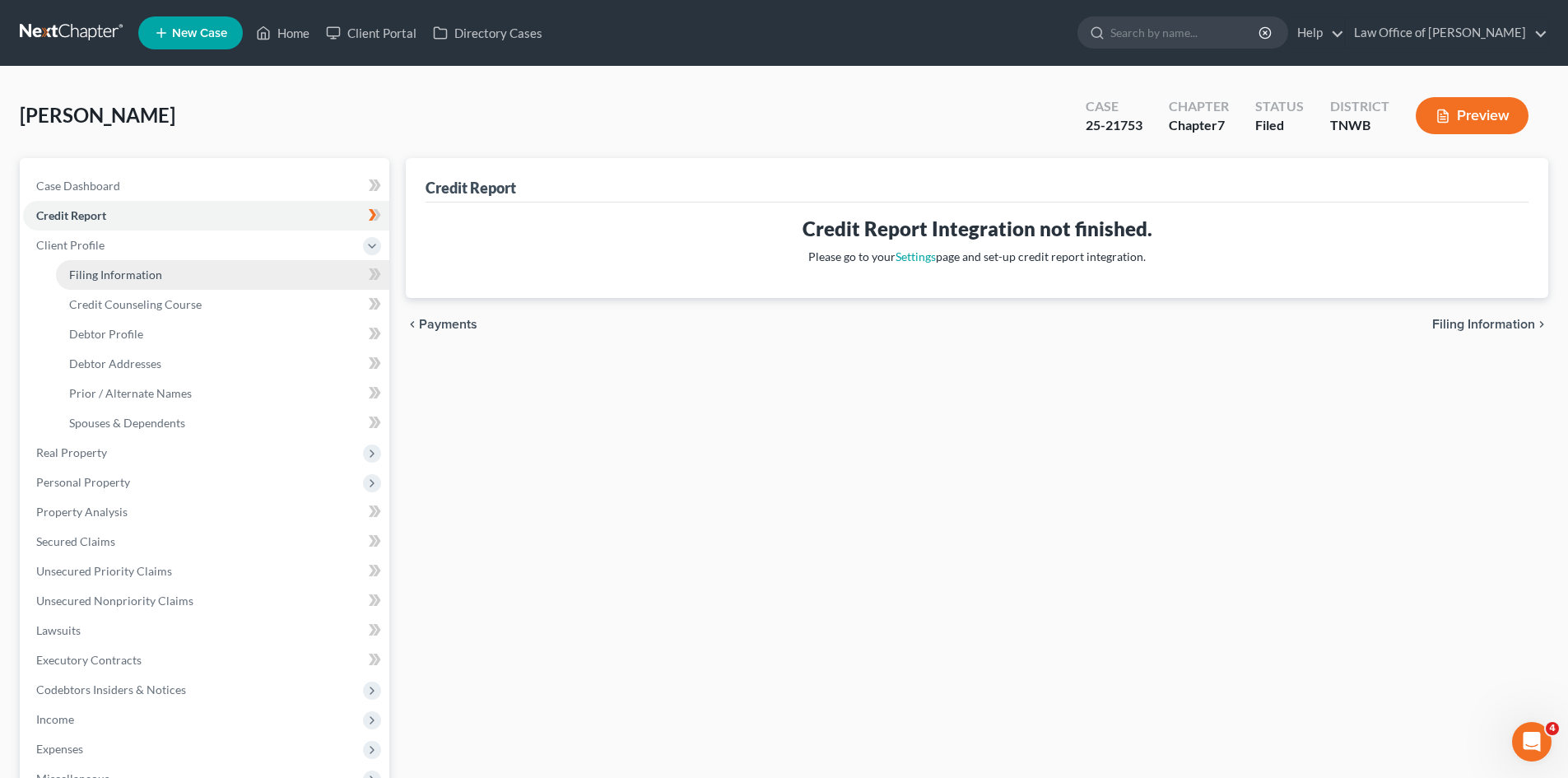
click at [193, 285] on link "Filing Information" at bounding box center [223, 274] width 333 height 30
select select "1"
select select "0"
select select "76"
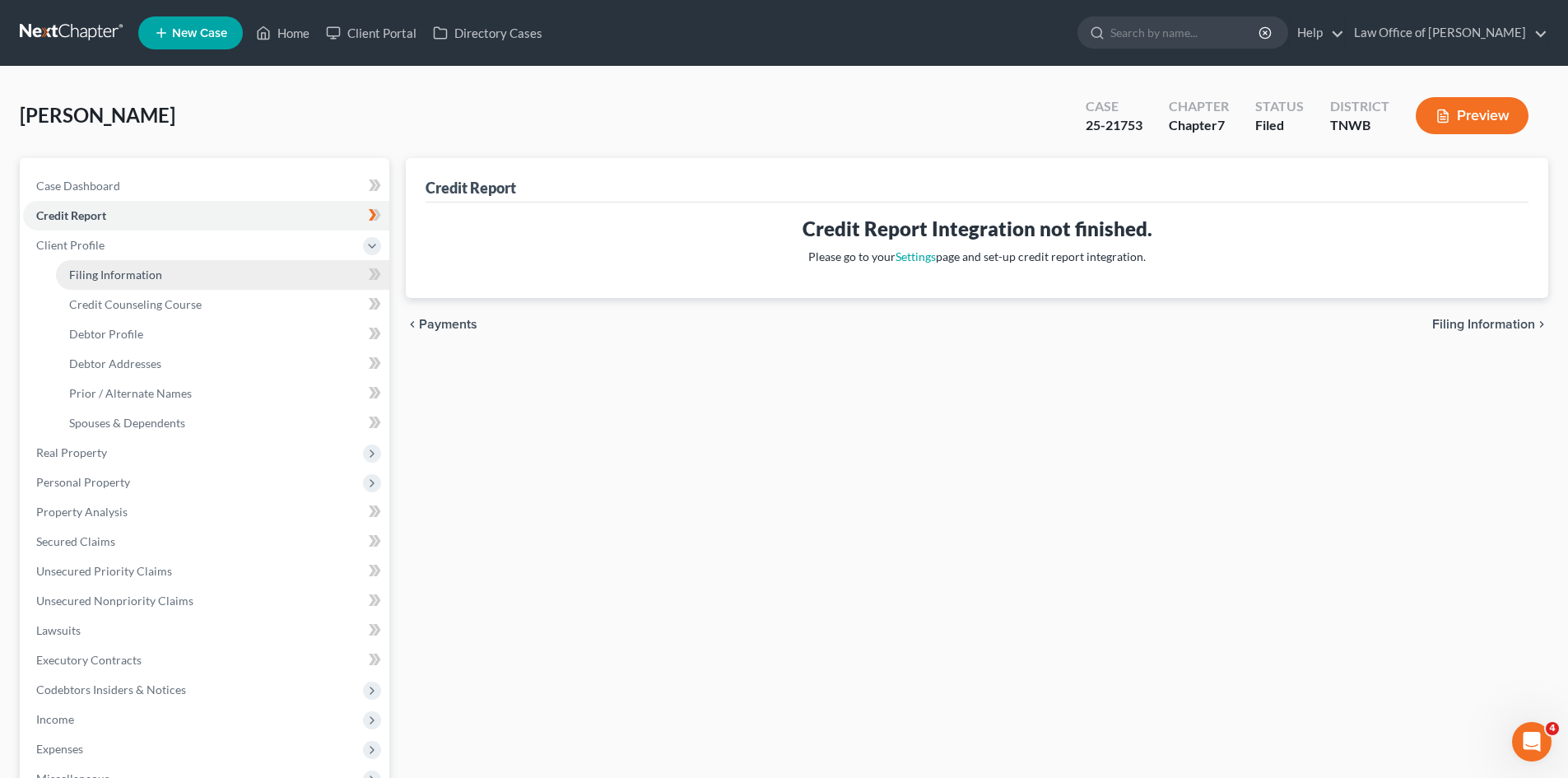
select select "0"
select select "44"
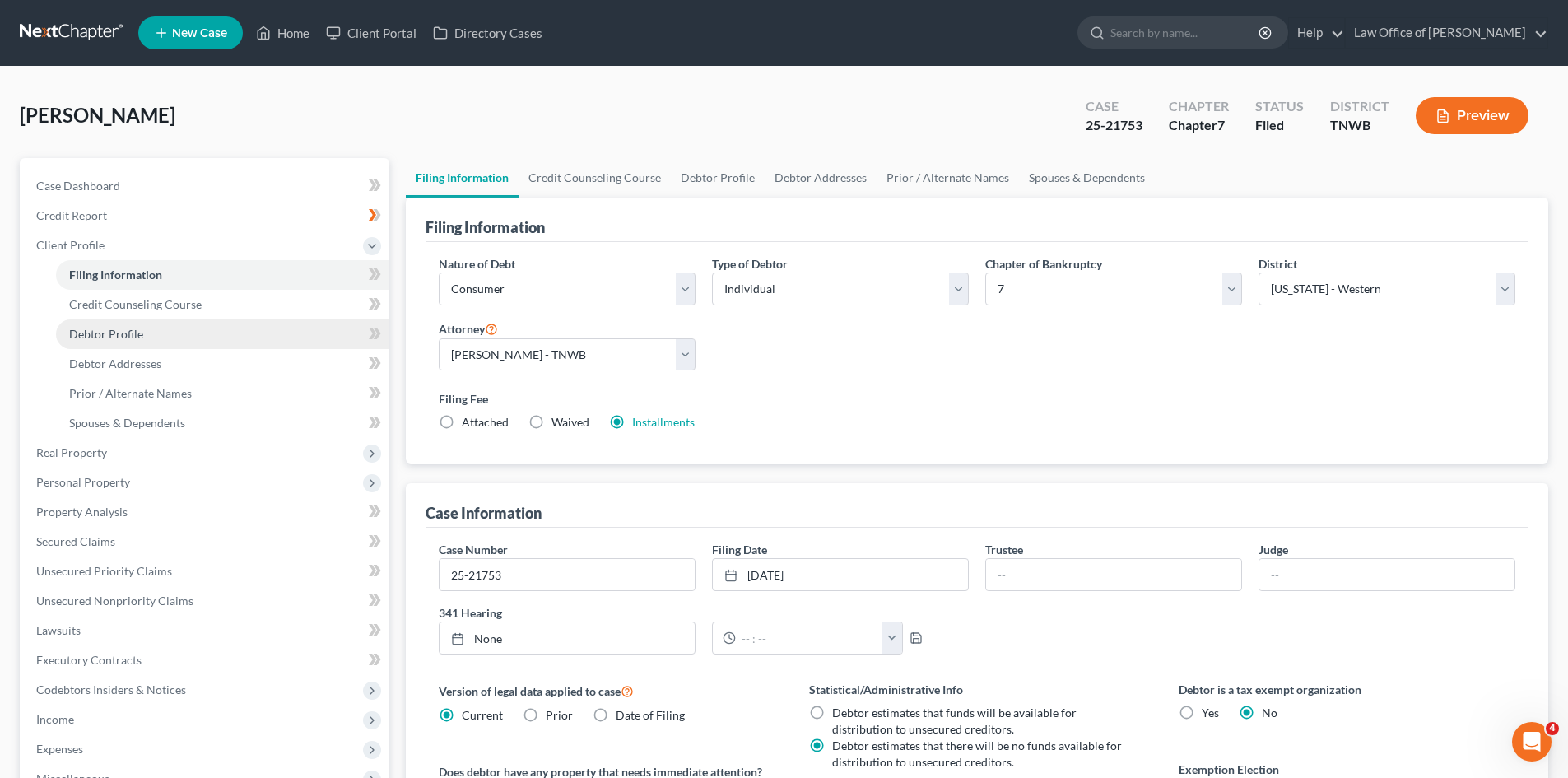
click at [161, 339] on link "Debtor Profile" at bounding box center [223, 334] width 333 height 30
select select "0"
